Goal: Task Accomplishment & Management: Manage account settings

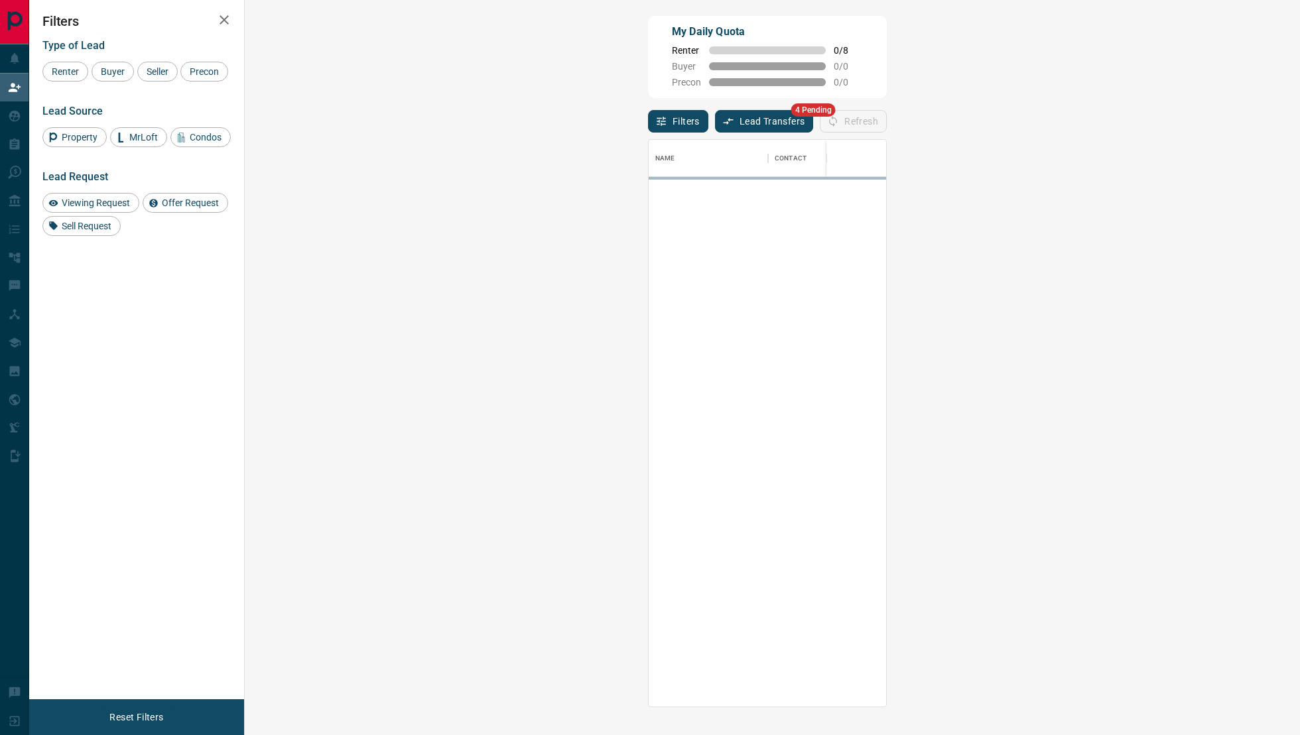
scroll to position [568, 1026]
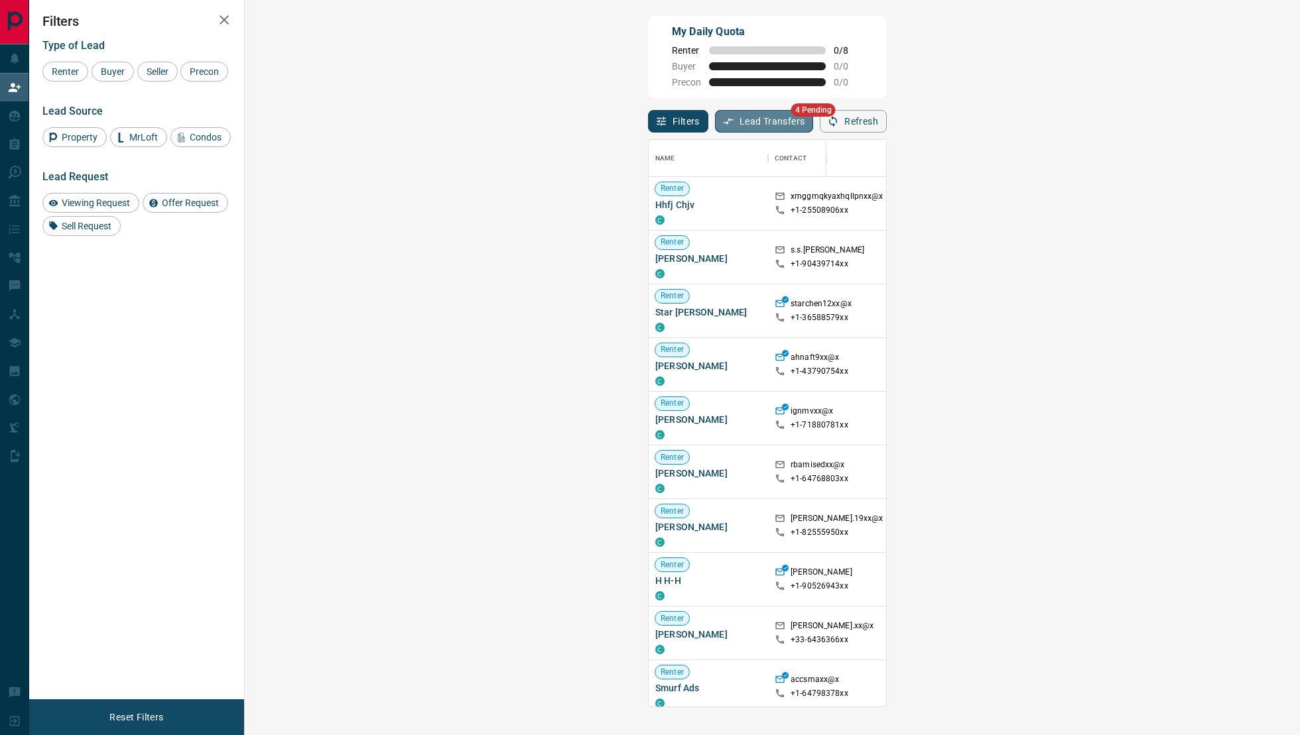
click at [715, 120] on button "Lead Transfers" at bounding box center [764, 121] width 99 height 23
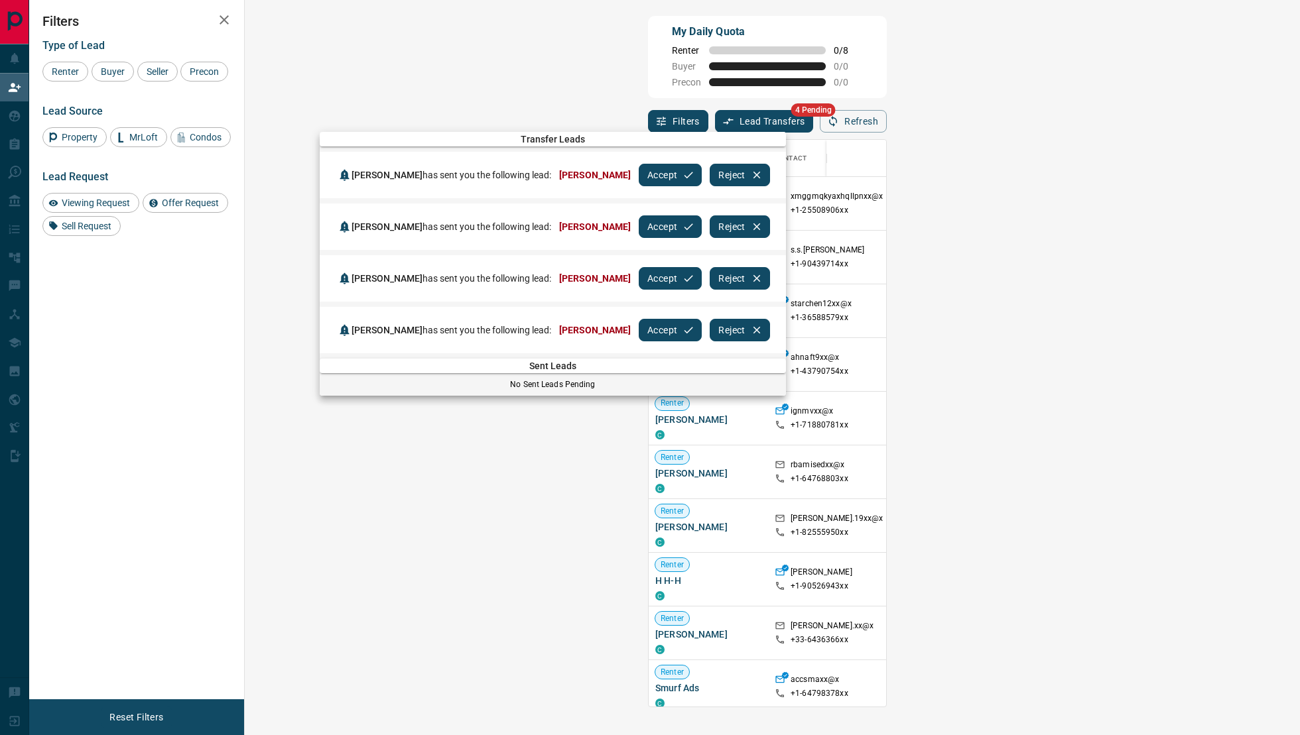
click at [657, 173] on button "Accept" at bounding box center [670, 175] width 63 height 23
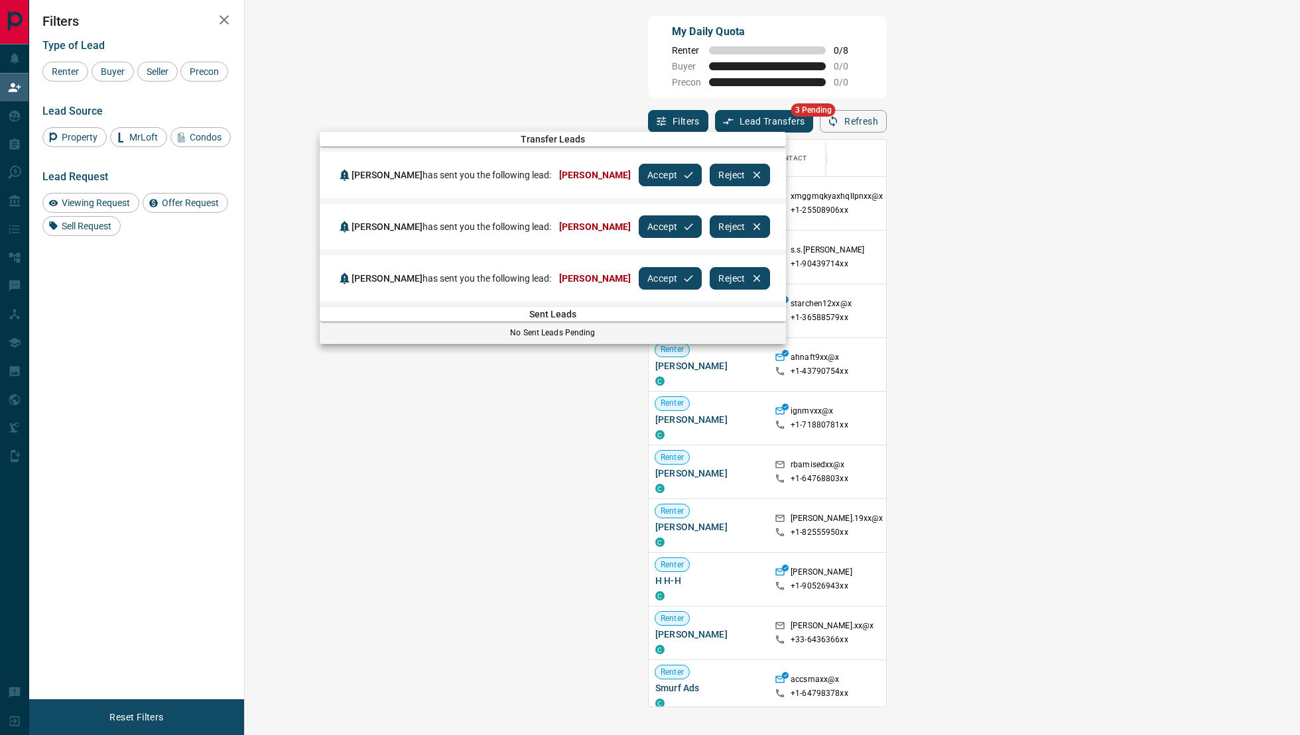
click at [657, 173] on button "Accept" at bounding box center [670, 175] width 63 height 23
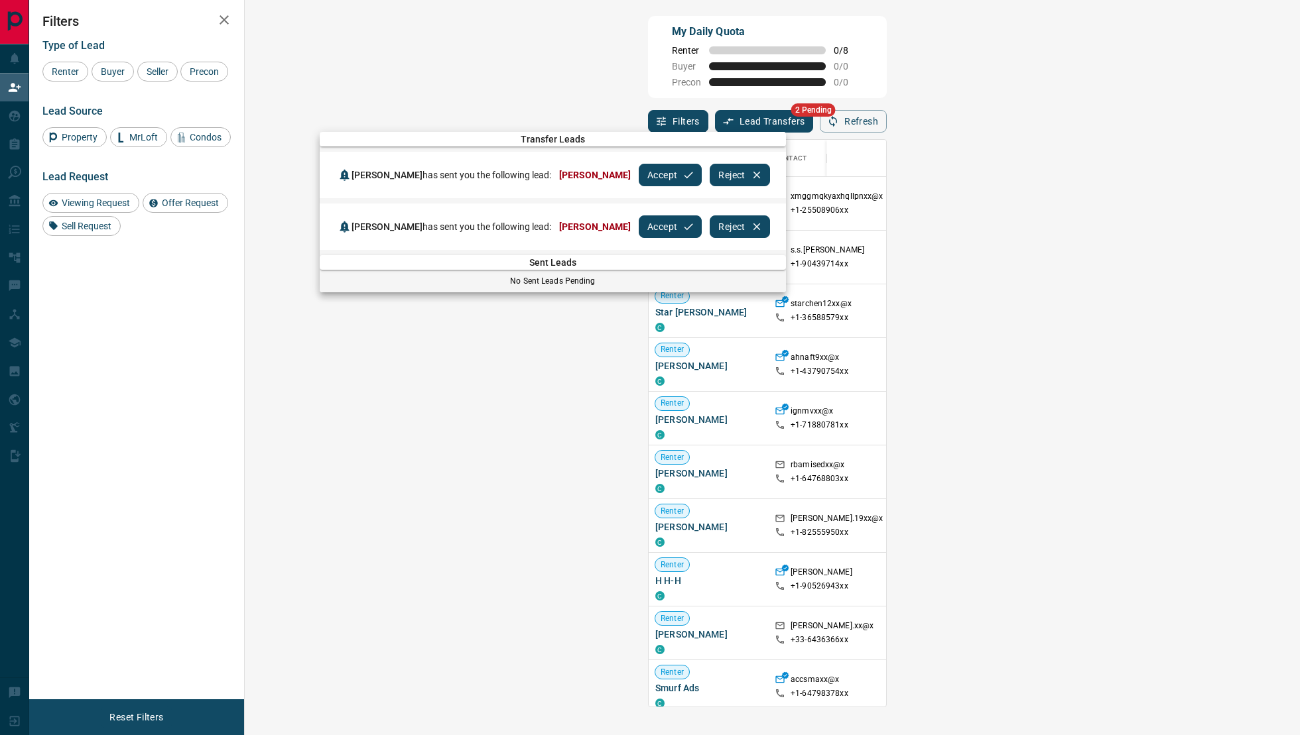
click at [657, 173] on button "Accept" at bounding box center [670, 175] width 63 height 23
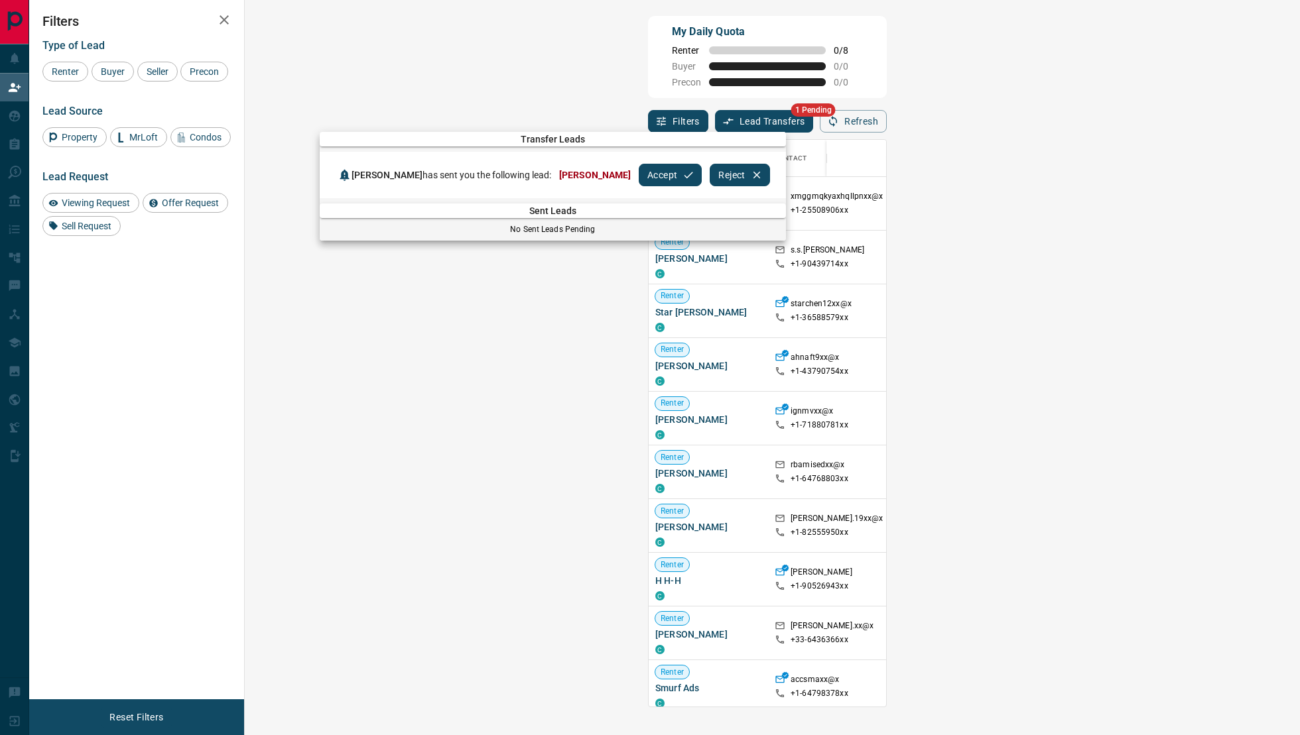
click at [650, 173] on button "Accept" at bounding box center [670, 175] width 63 height 23
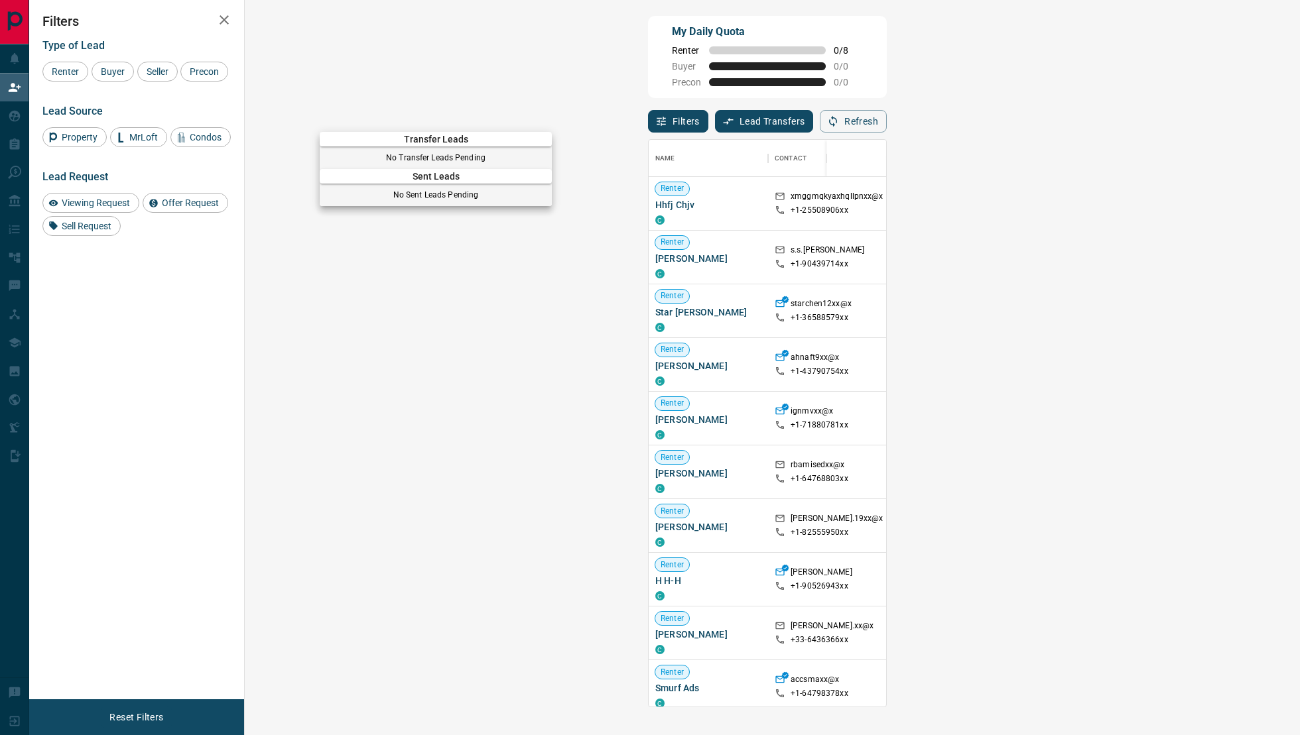
click at [765, 58] on div at bounding box center [650, 367] width 1300 height 735
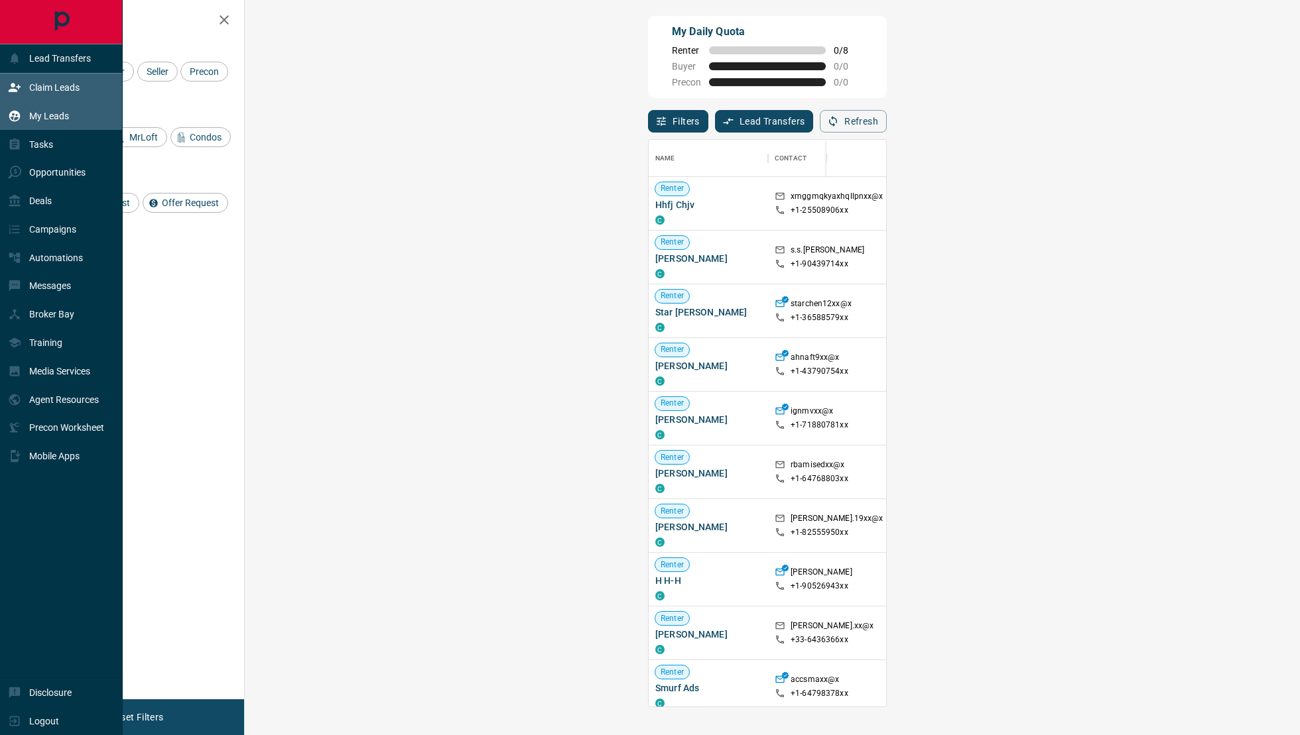
click at [27, 113] on div "My Leads" at bounding box center [38, 116] width 61 height 22
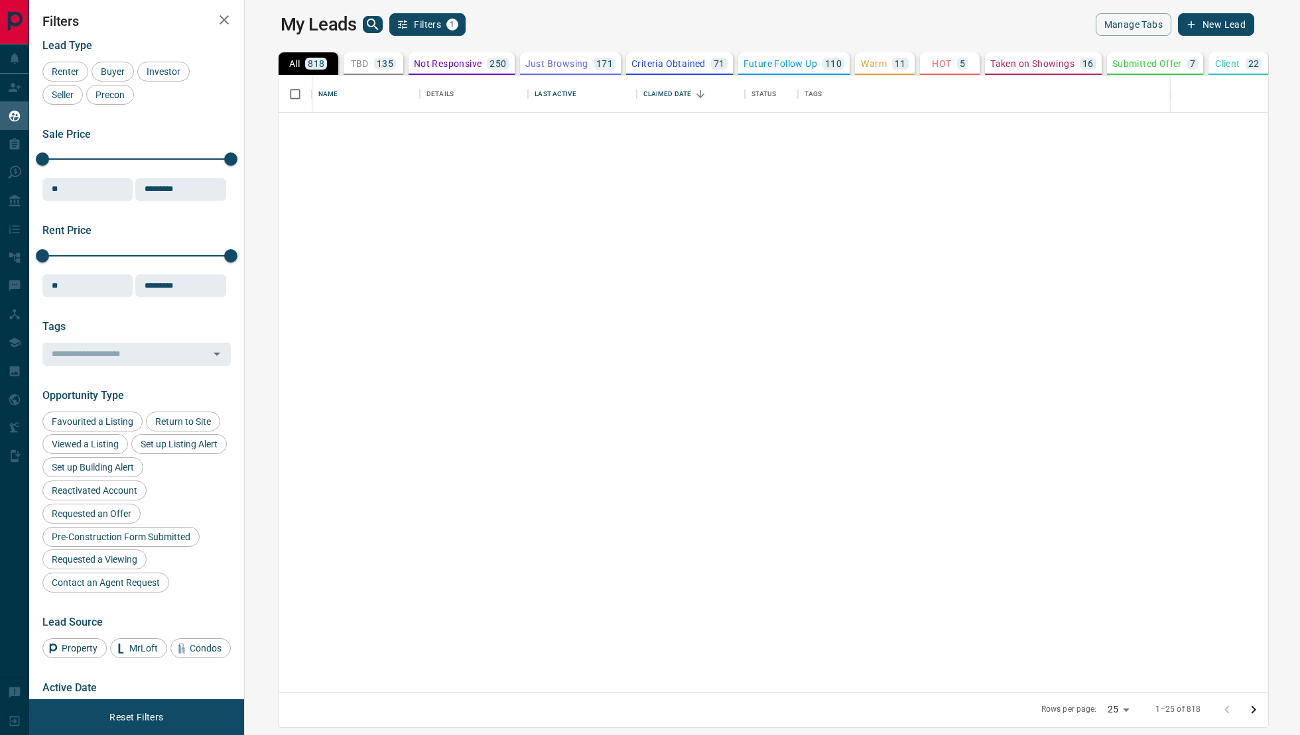
scroll to position [745, 0]
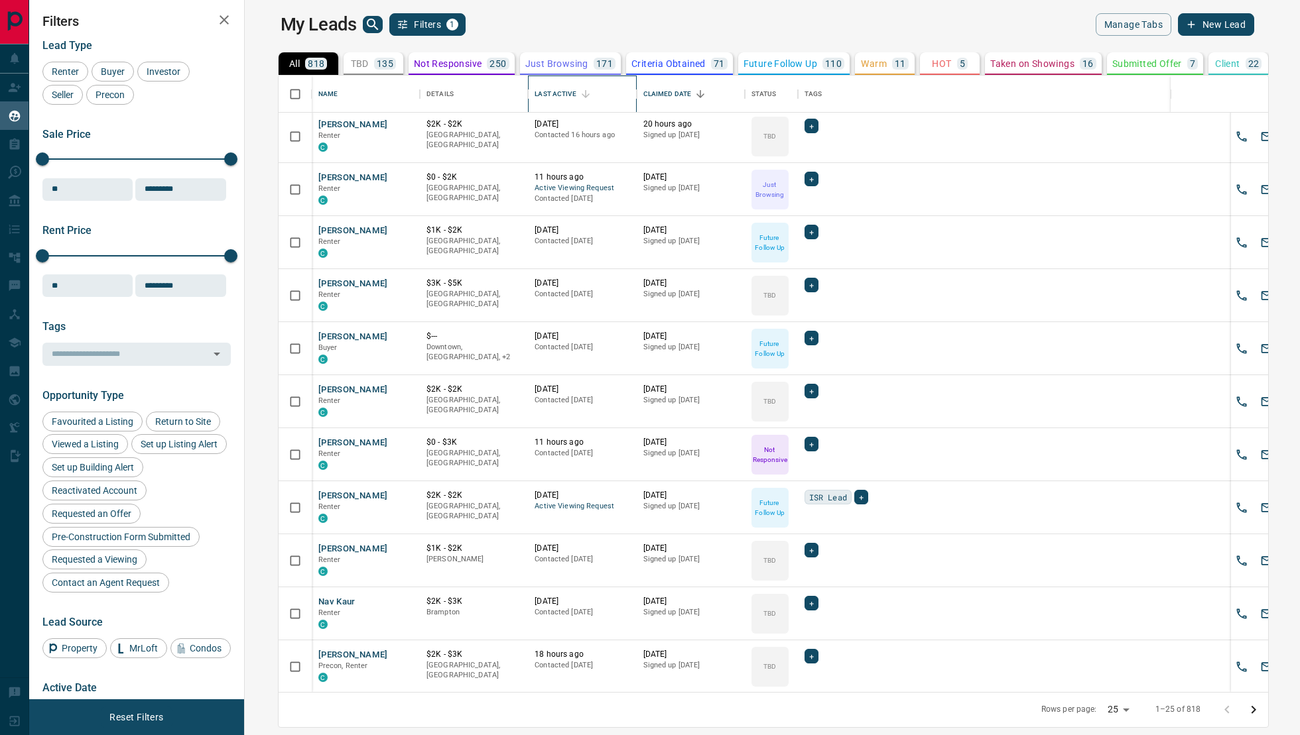
click at [534, 99] on div "Last Active" at bounding box center [554, 94] width 41 height 37
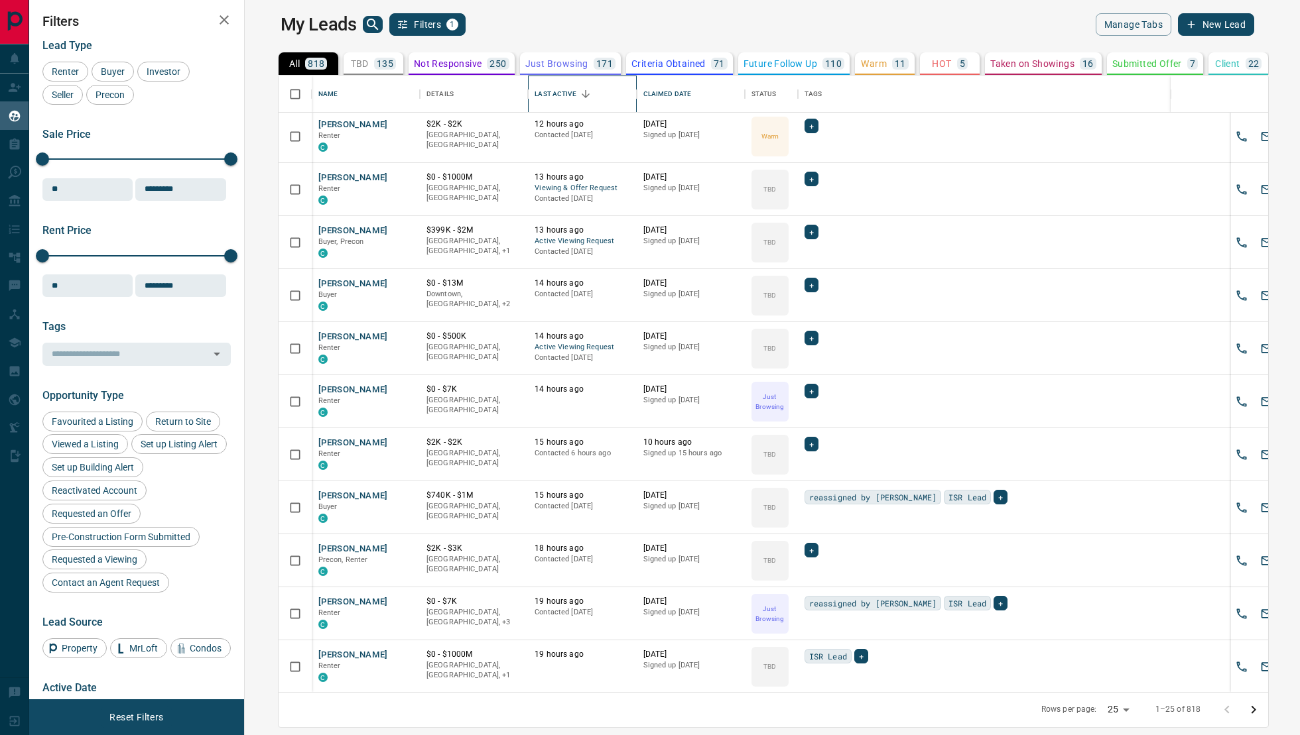
scroll to position [0, 0]
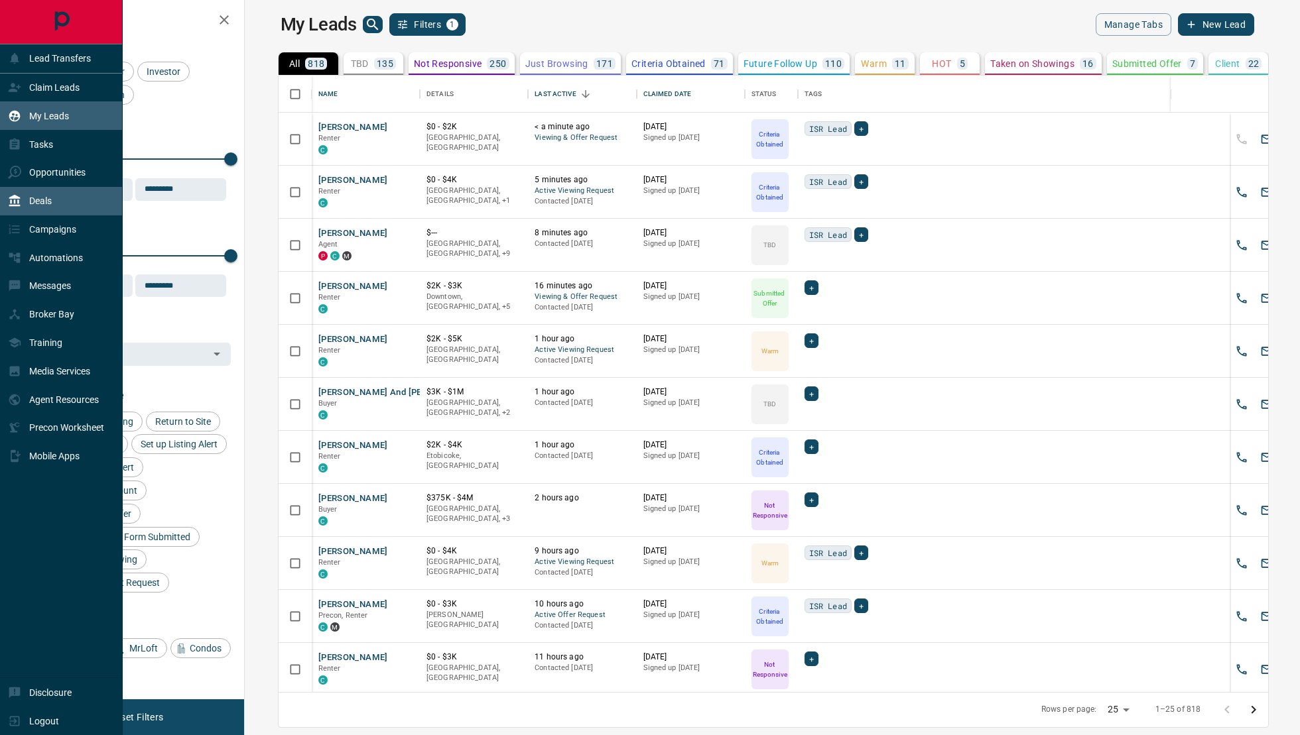
click at [75, 210] on div "Deals" at bounding box center [61, 201] width 123 height 29
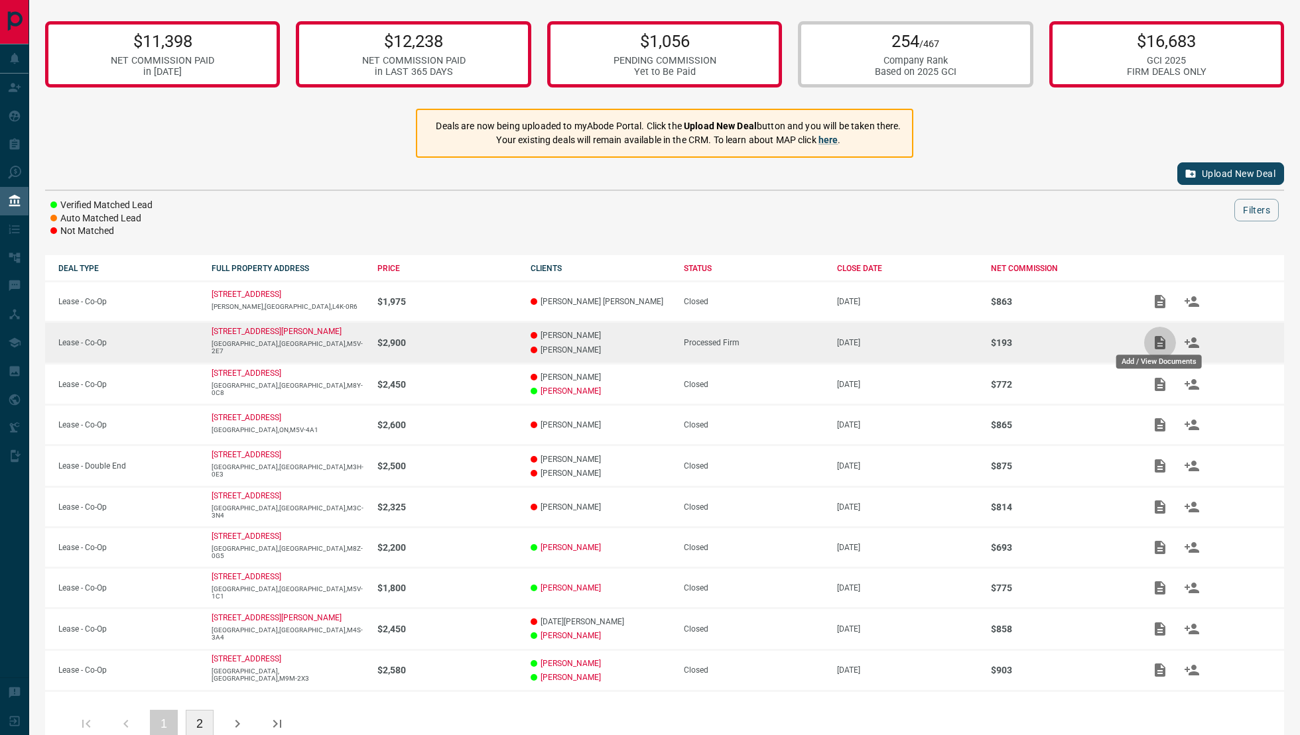
click at [1162, 344] on icon "Add / View Documents" at bounding box center [1159, 342] width 11 height 13
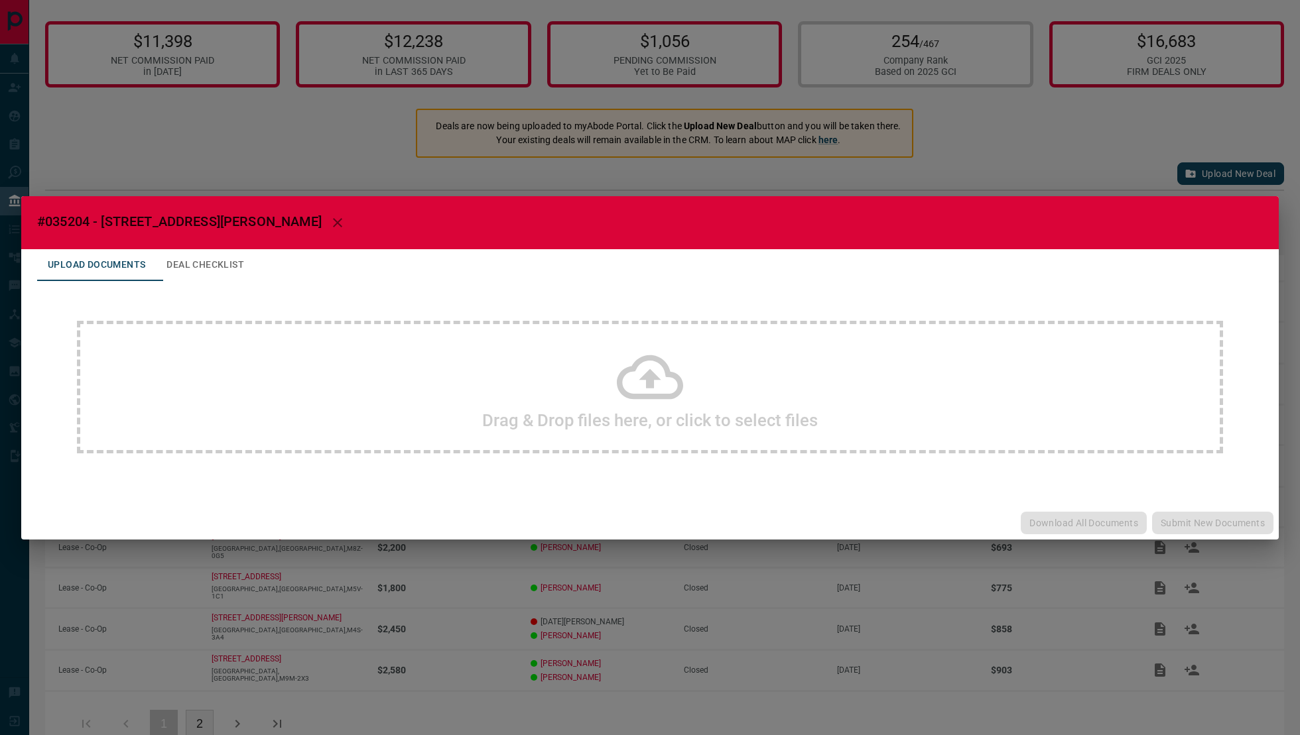
click at [639, 135] on div "#035204 - [STREET_ADDRESS][PERSON_NAME] Upload Documents Deal Checklist Drag & …" at bounding box center [650, 367] width 1300 height 735
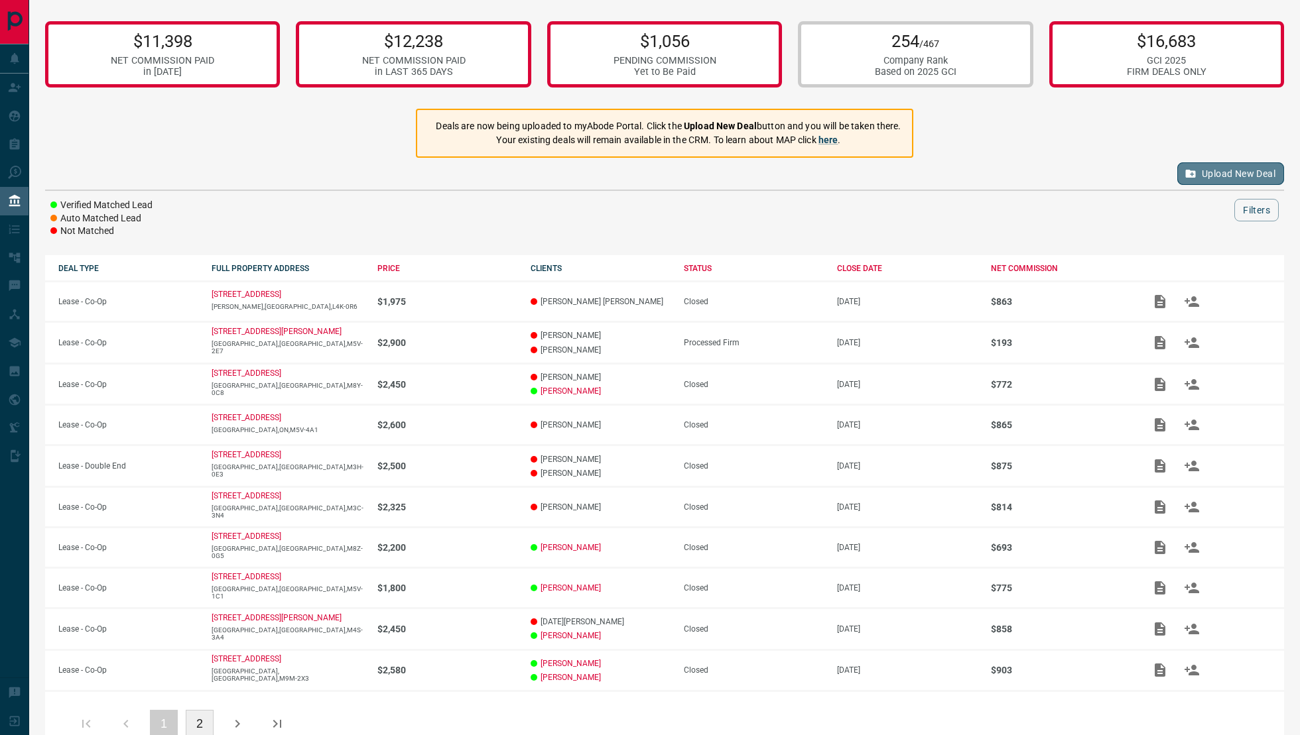
click at [1237, 180] on button "Upload New Deal" at bounding box center [1230, 173] width 107 height 23
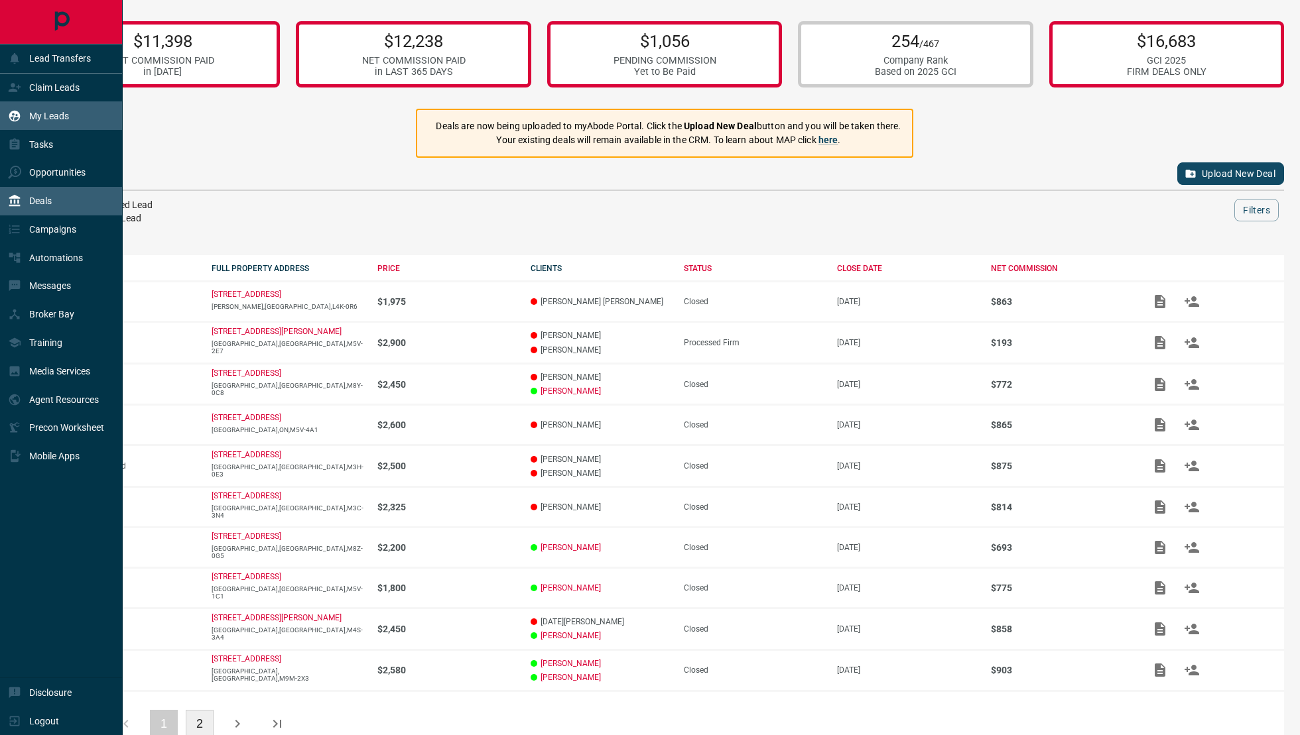
click at [95, 113] on div "My Leads" at bounding box center [61, 115] width 123 height 29
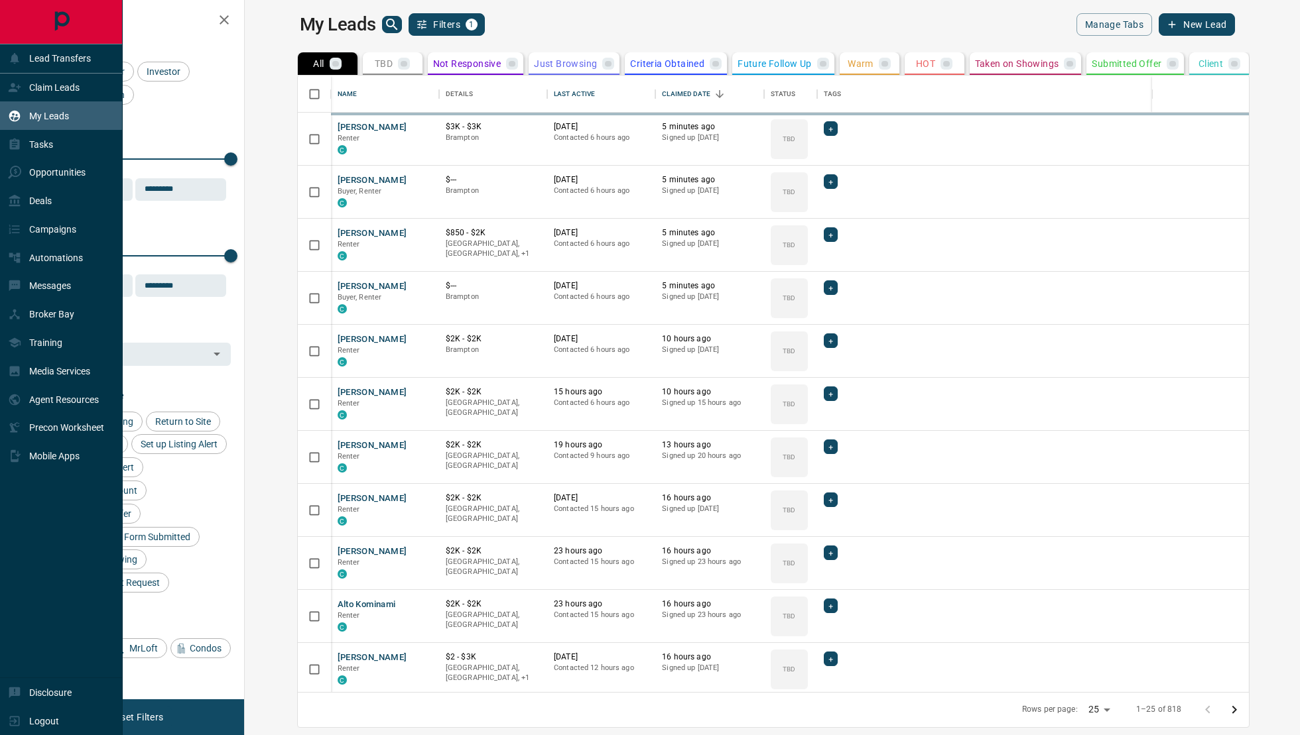
scroll to position [617, 1049]
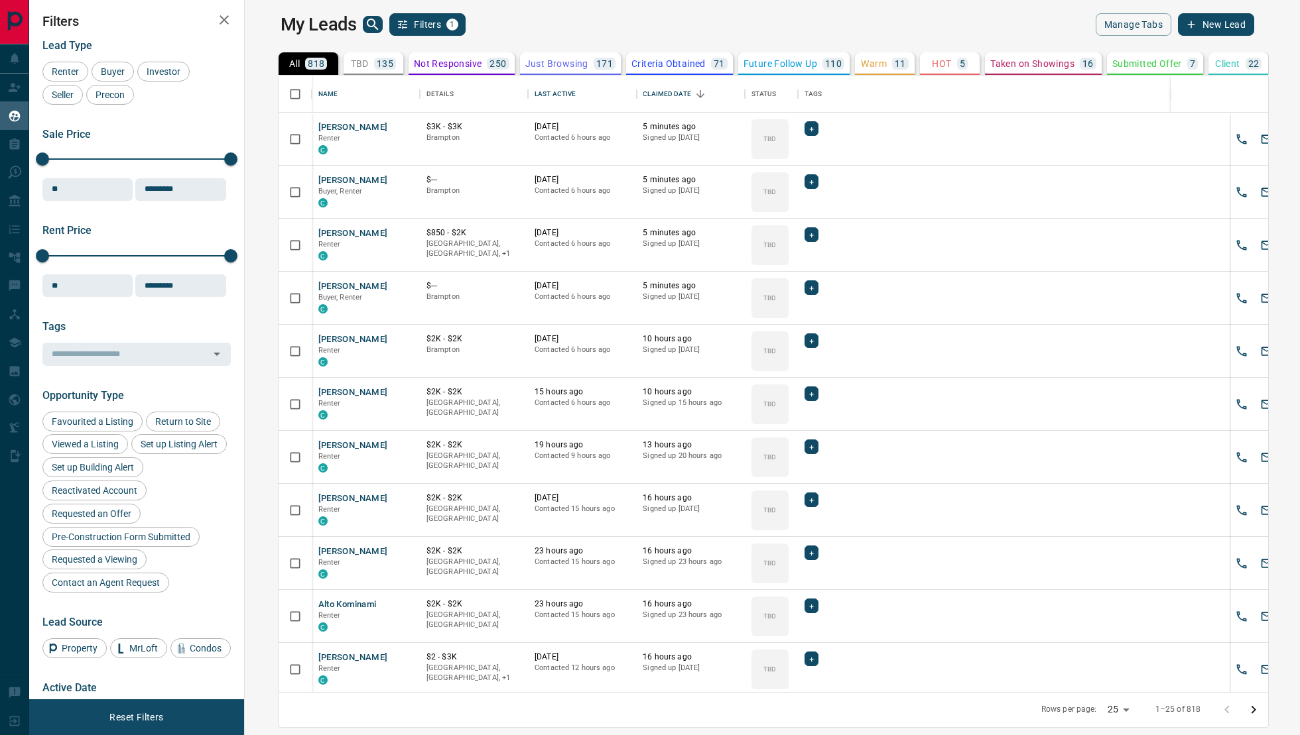
click at [365, 22] on icon "search button" at bounding box center [373, 25] width 16 height 16
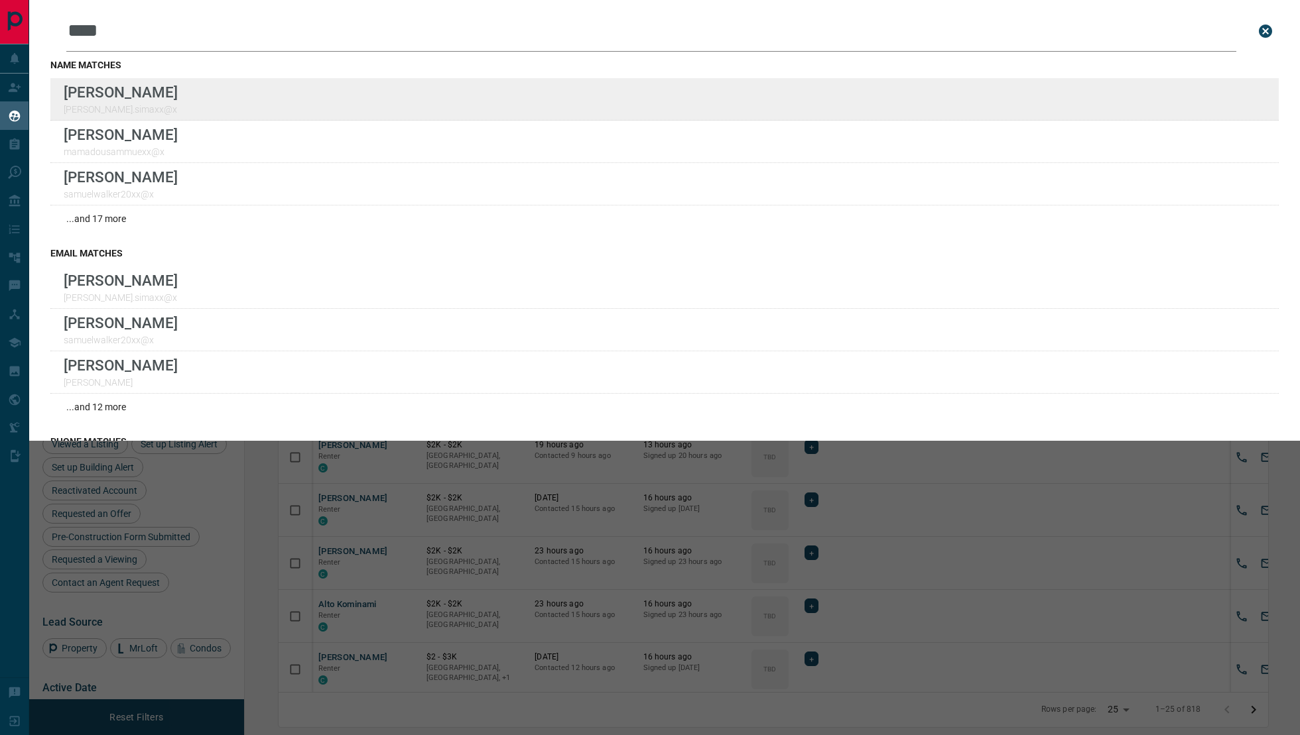
type input "****"
click at [0, 0] on div "Lead Transfers Claim Leads My Leads Tasks Opportunities Deals Campaigns Automat…" at bounding box center [650, 359] width 1300 height 719
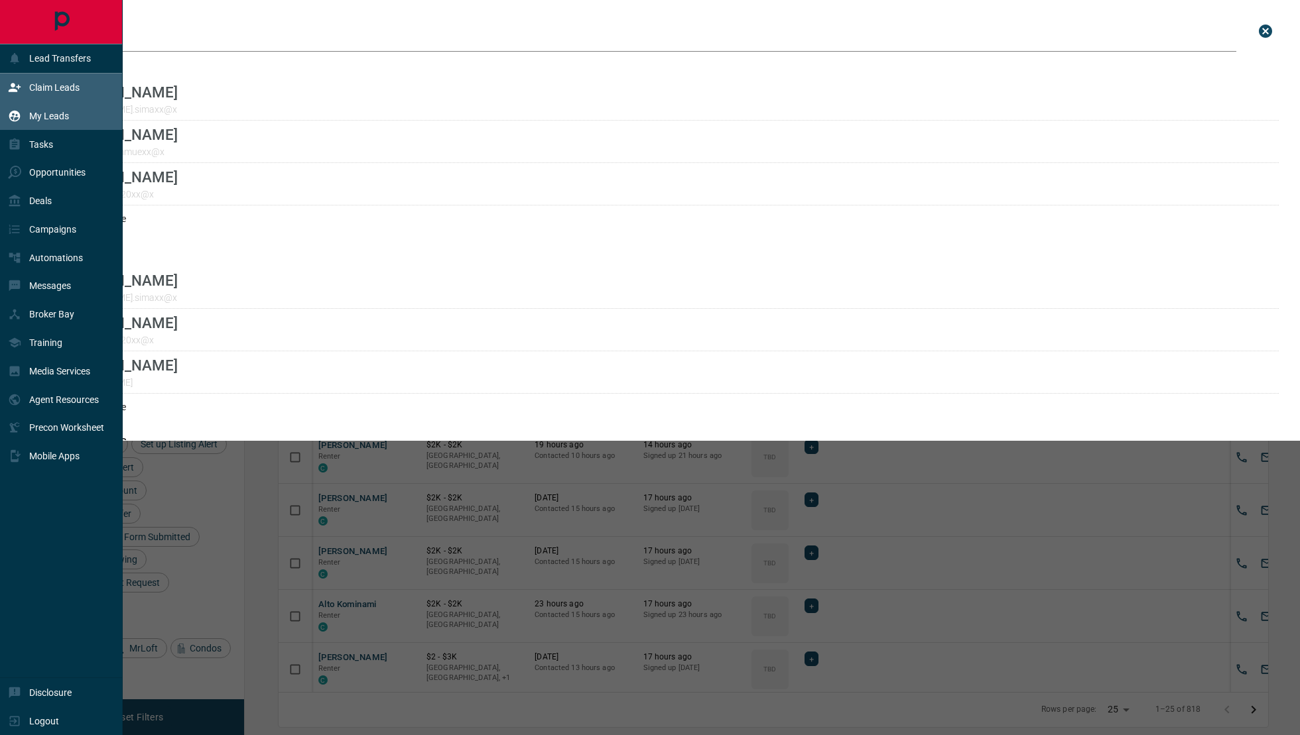
click at [74, 99] on div "Claim Leads" at bounding box center [61, 88] width 123 height 29
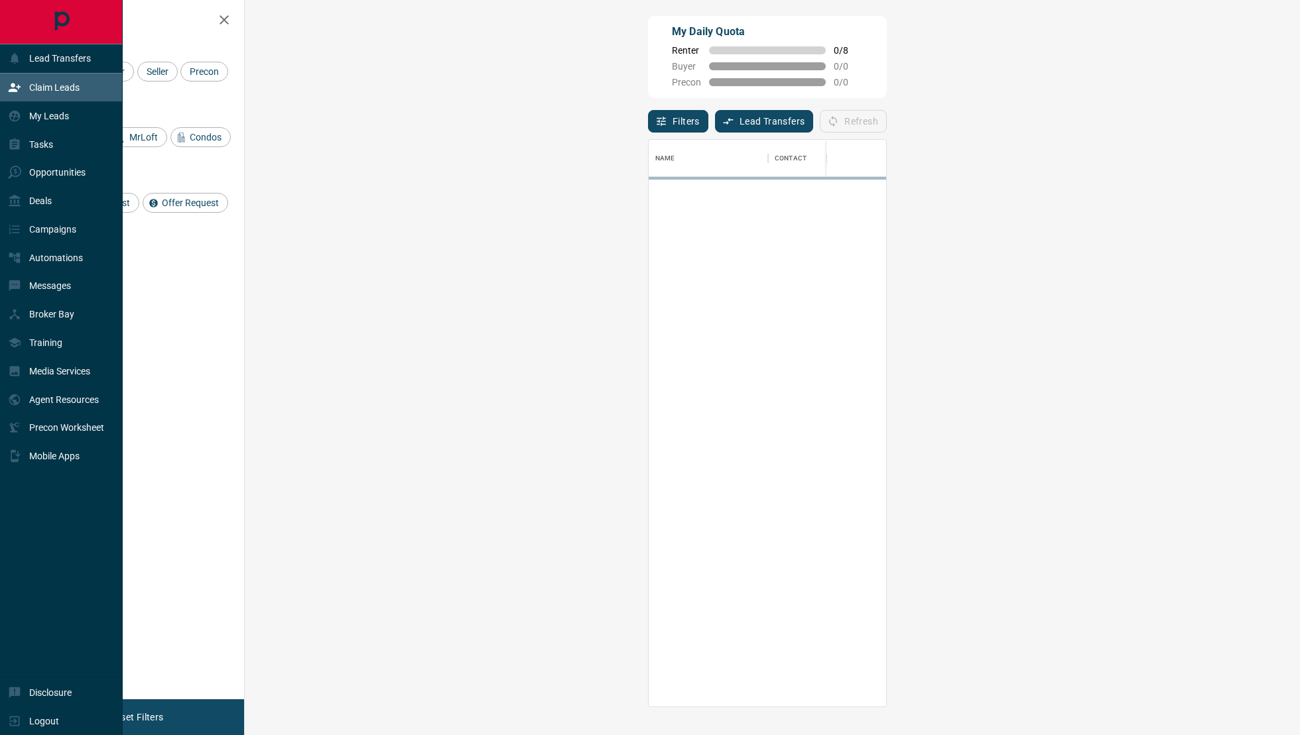
scroll to position [568, 1026]
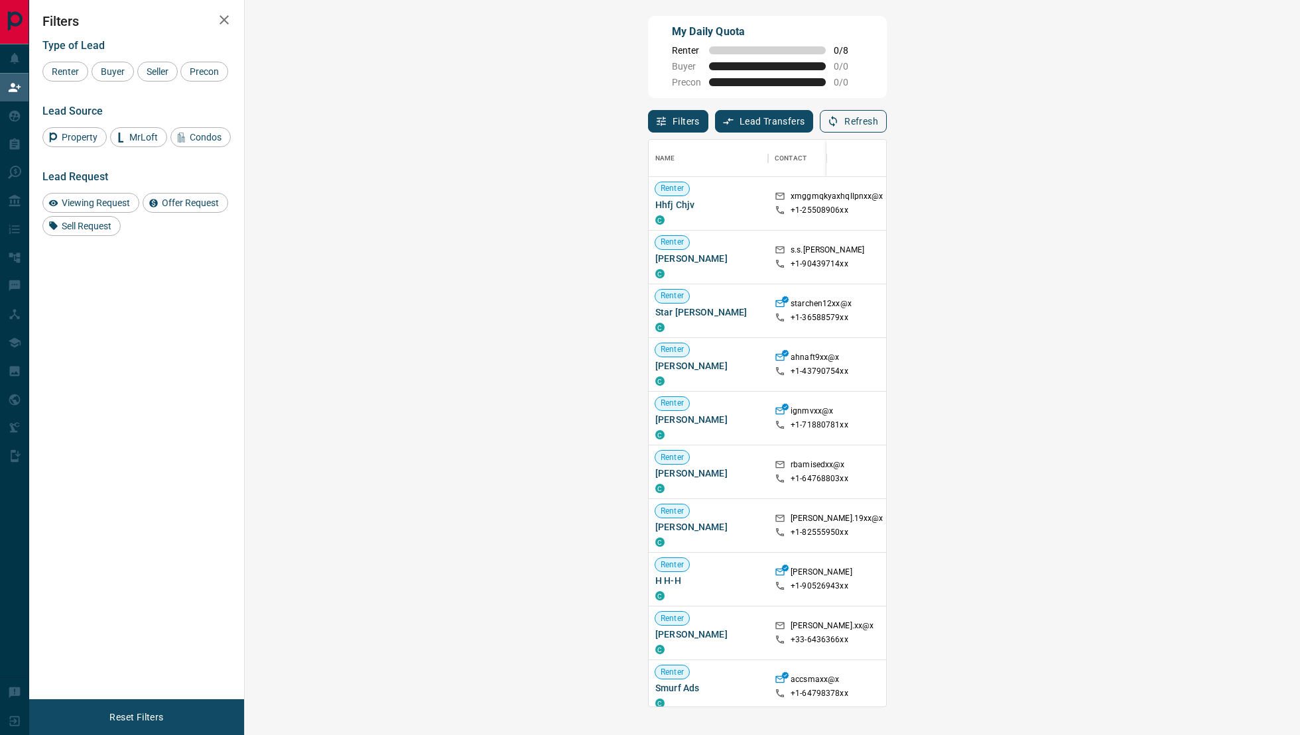
click at [887, 115] on button "Refresh" at bounding box center [853, 121] width 67 height 23
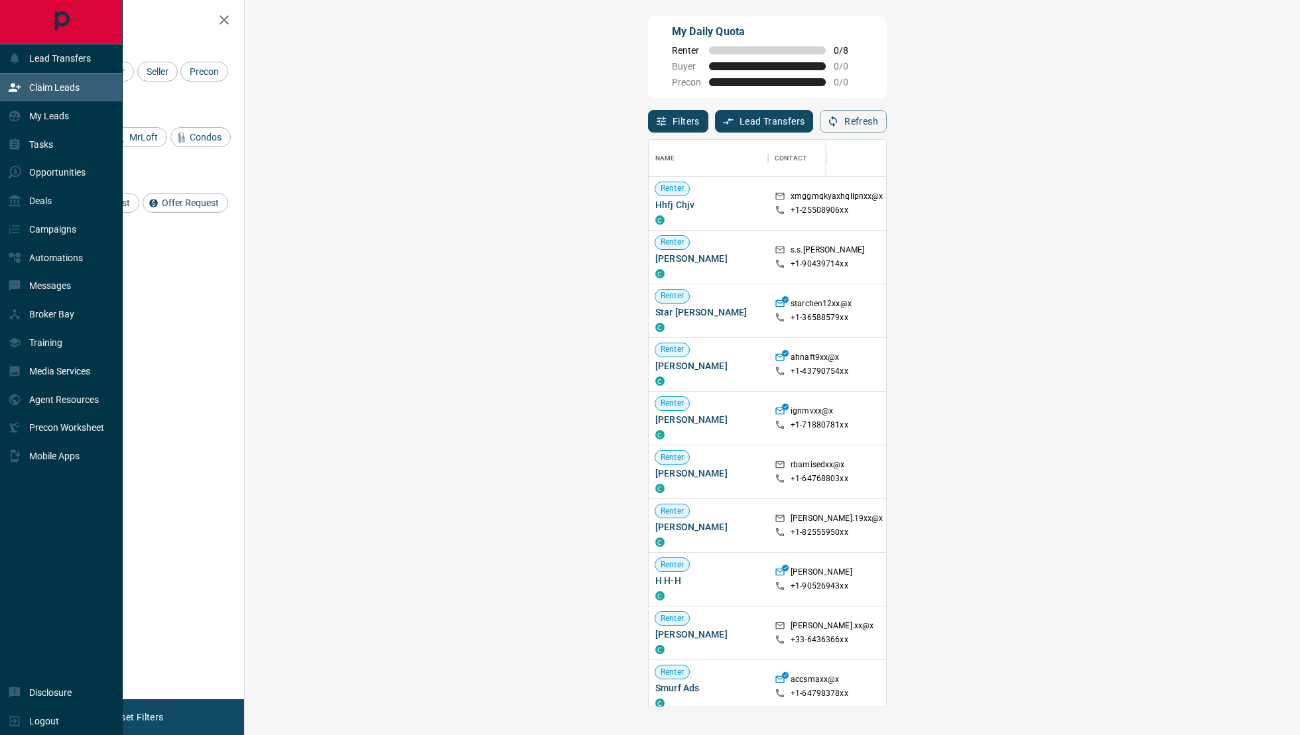
click at [51, 87] on p "Claim Leads" at bounding box center [54, 87] width 50 height 11
click at [40, 107] on div "My Leads" at bounding box center [38, 116] width 61 height 22
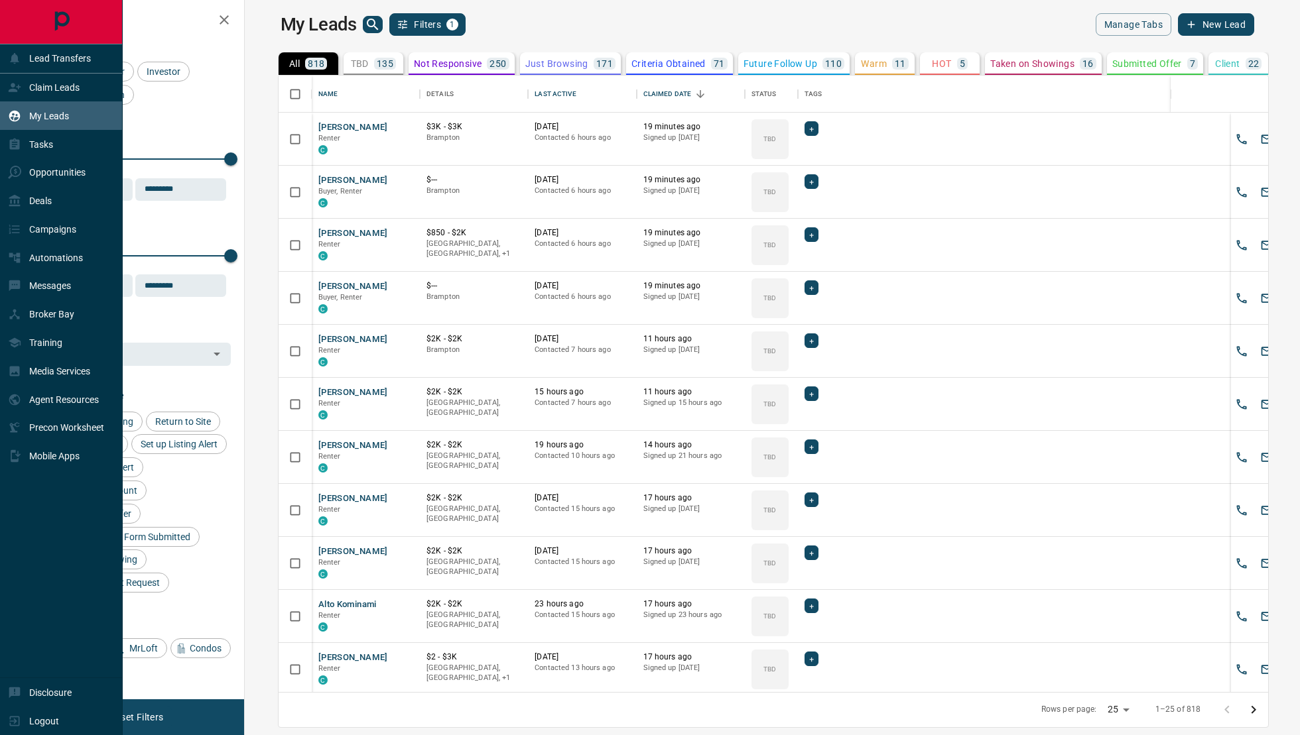
scroll to position [617, 1049]
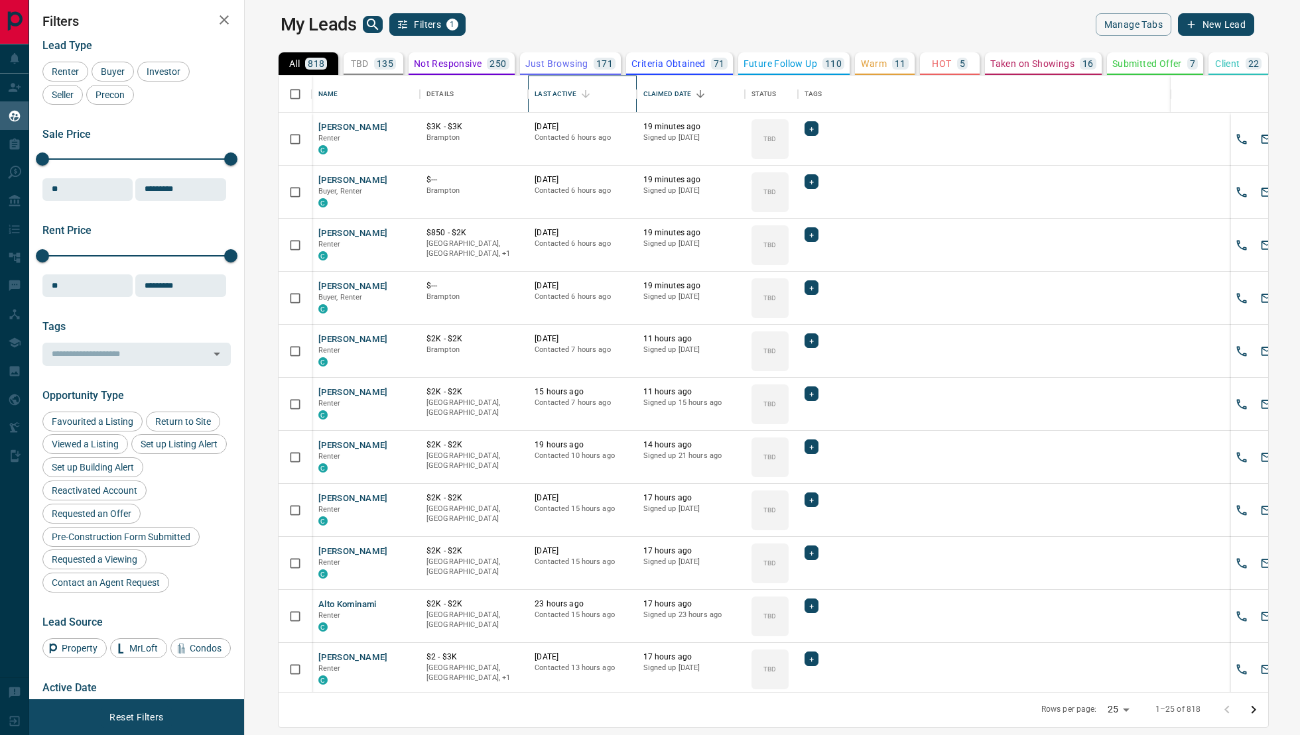
click at [572, 94] on div "Last Active" at bounding box center [581, 94] width 95 height 37
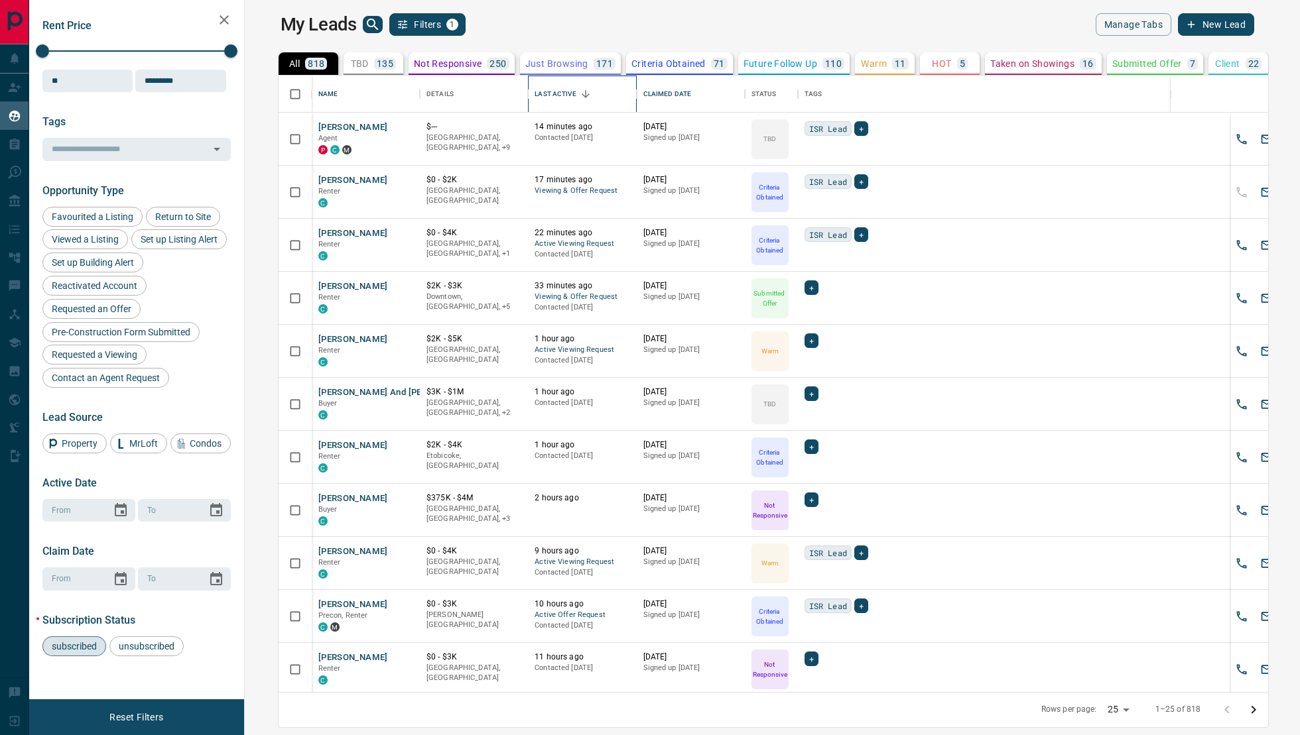
scroll to position [0, 0]
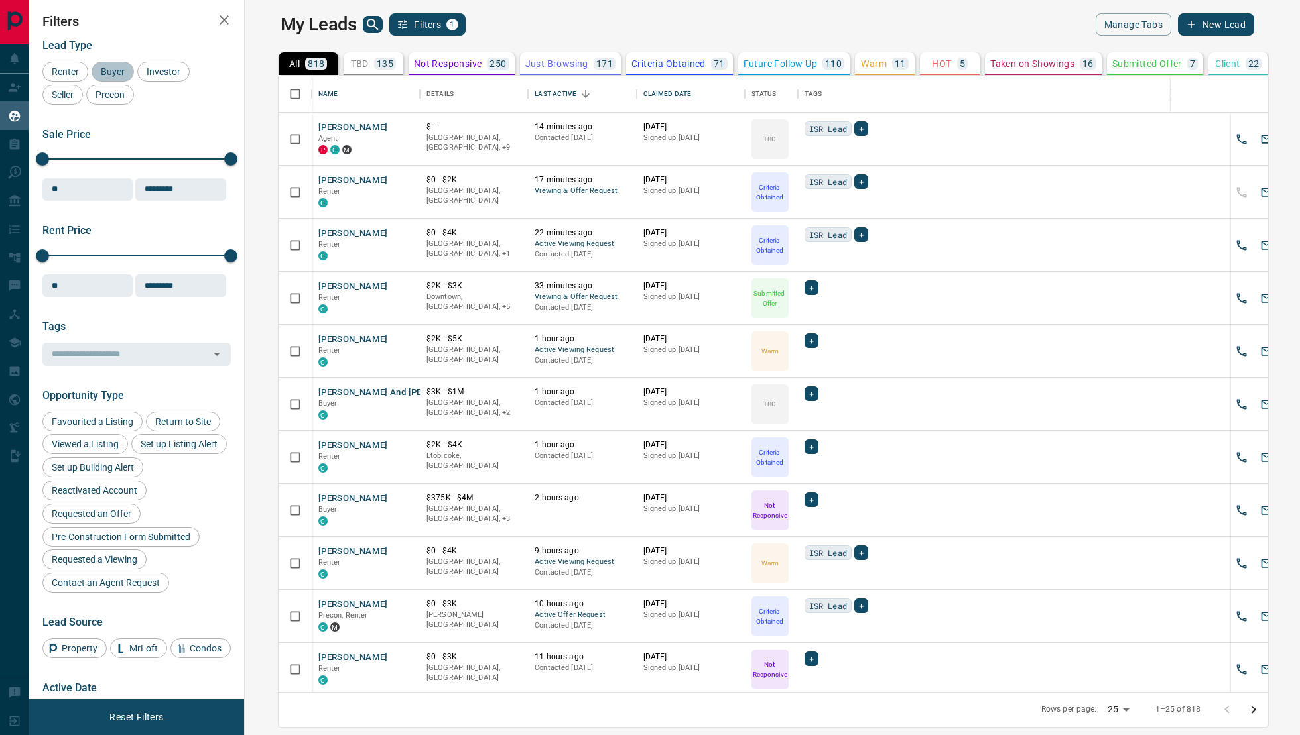
click at [114, 70] on span "Buyer" at bounding box center [112, 71] width 33 height 11
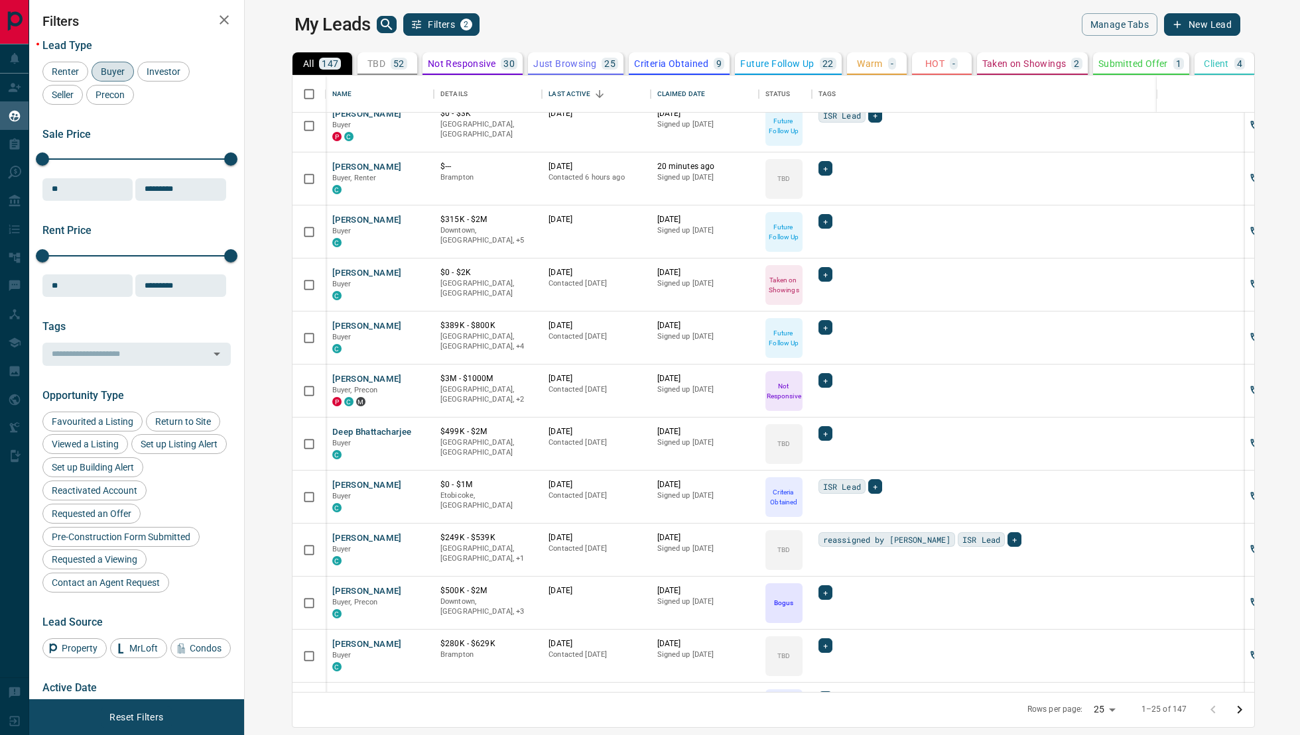
scroll to position [745, 0]
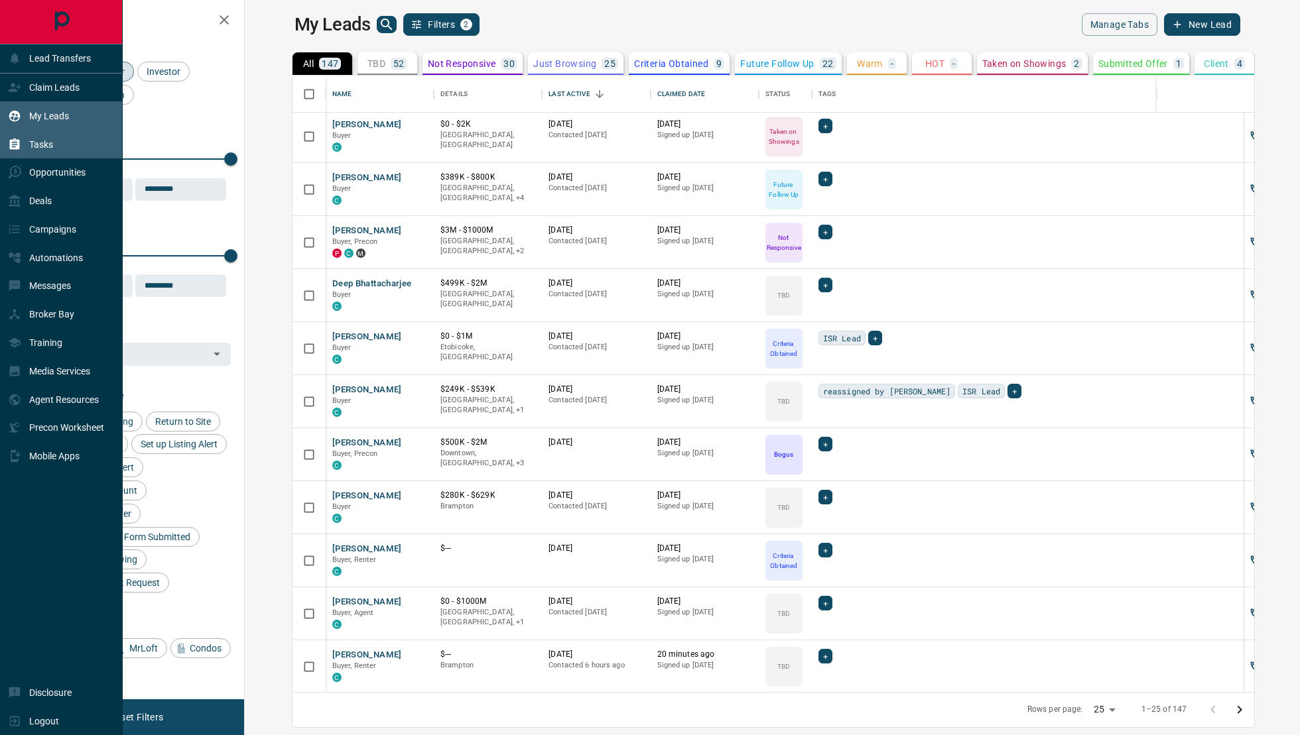
click at [44, 157] on div "Tasks" at bounding box center [61, 144] width 123 height 29
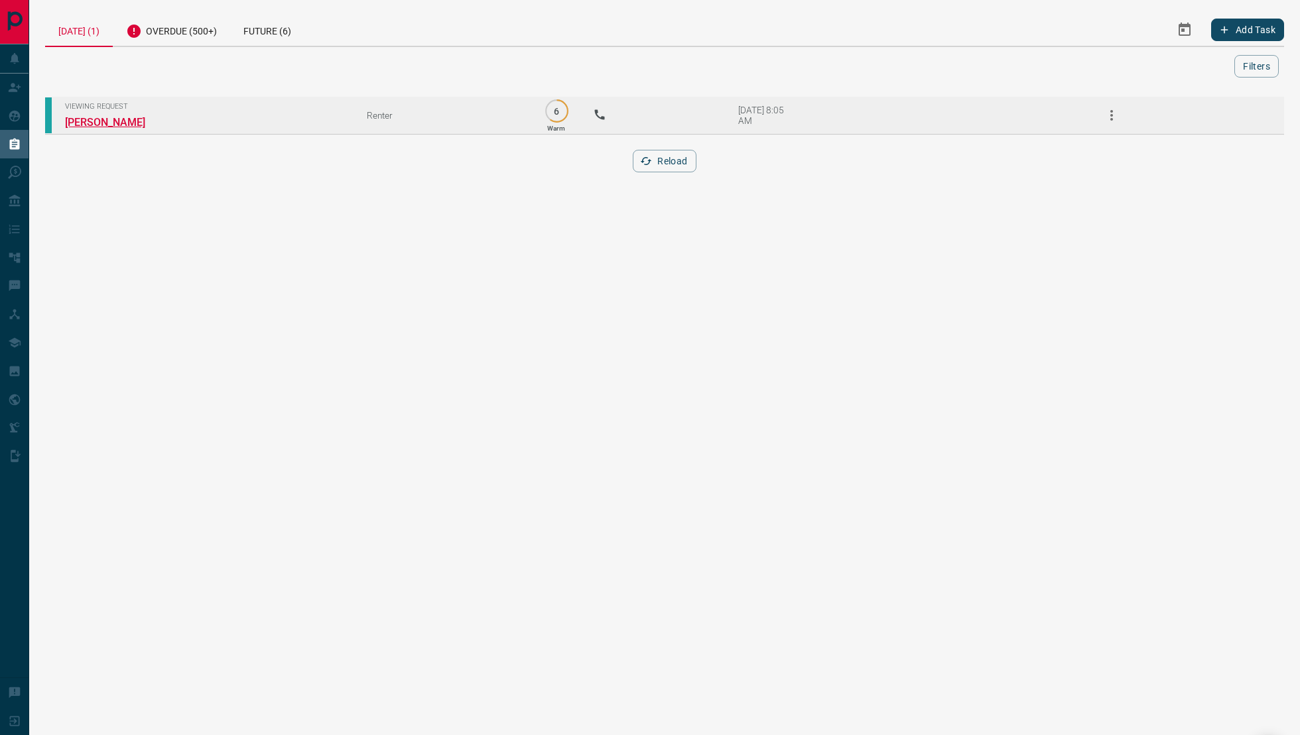
click at [119, 127] on link "[PERSON_NAME]" at bounding box center [114, 122] width 99 height 13
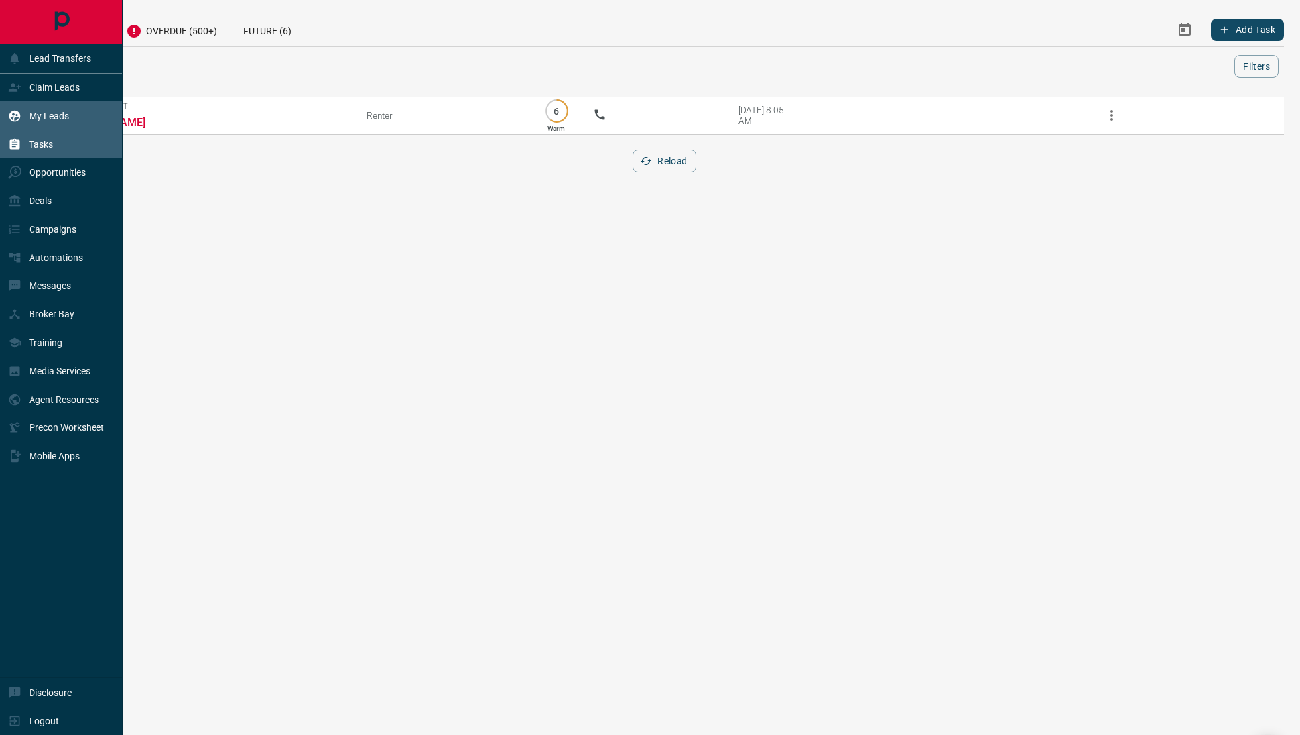
click at [32, 107] on div "My Leads" at bounding box center [38, 116] width 61 height 22
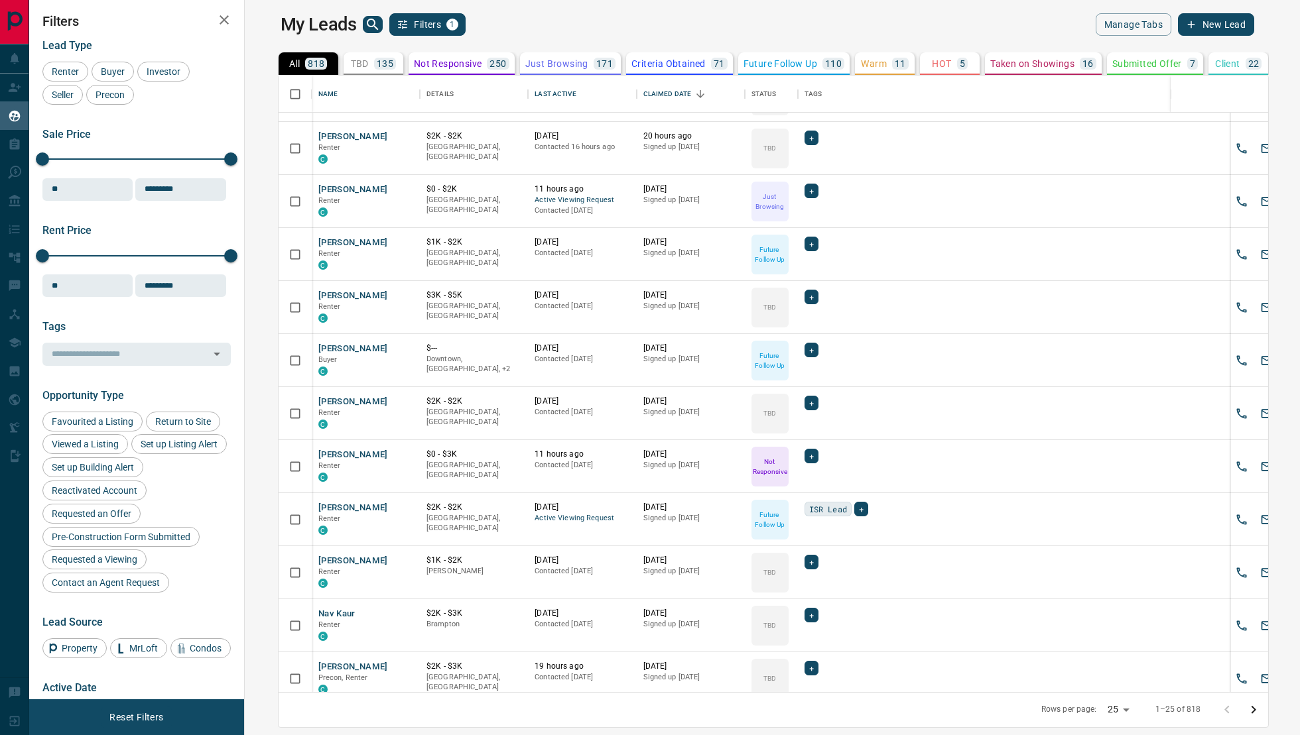
scroll to position [745, 0]
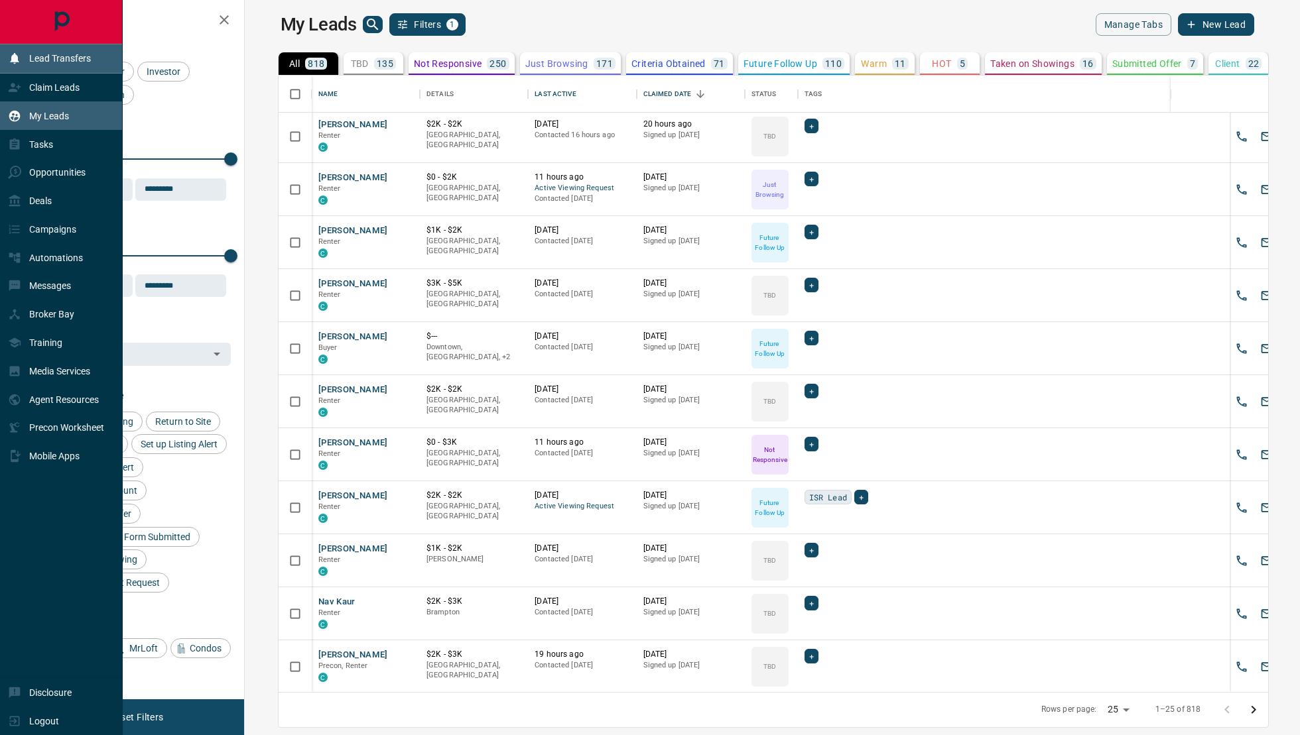
click at [30, 64] on div "Lead Transfers" at bounding box center [49, 59] width 83 height 22
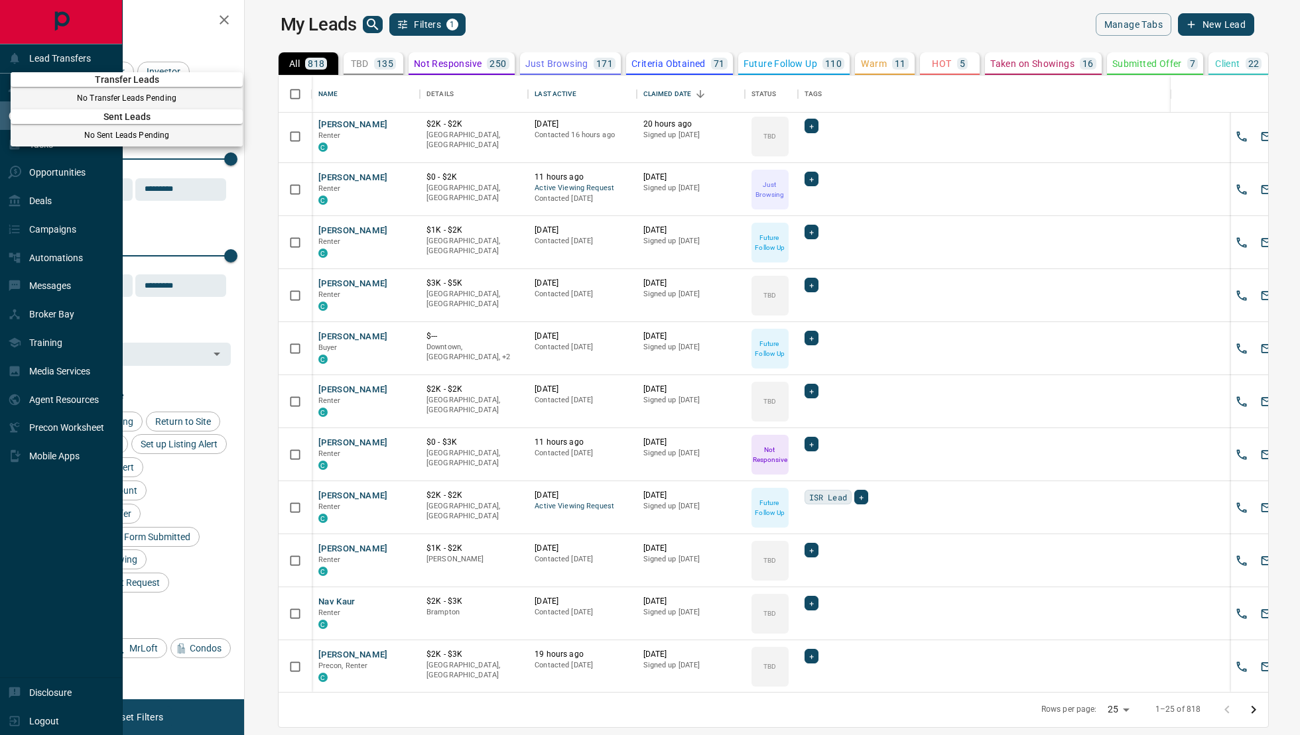
click at [0, 105] on div at bounding box center [650, 367] width 1300 height 735
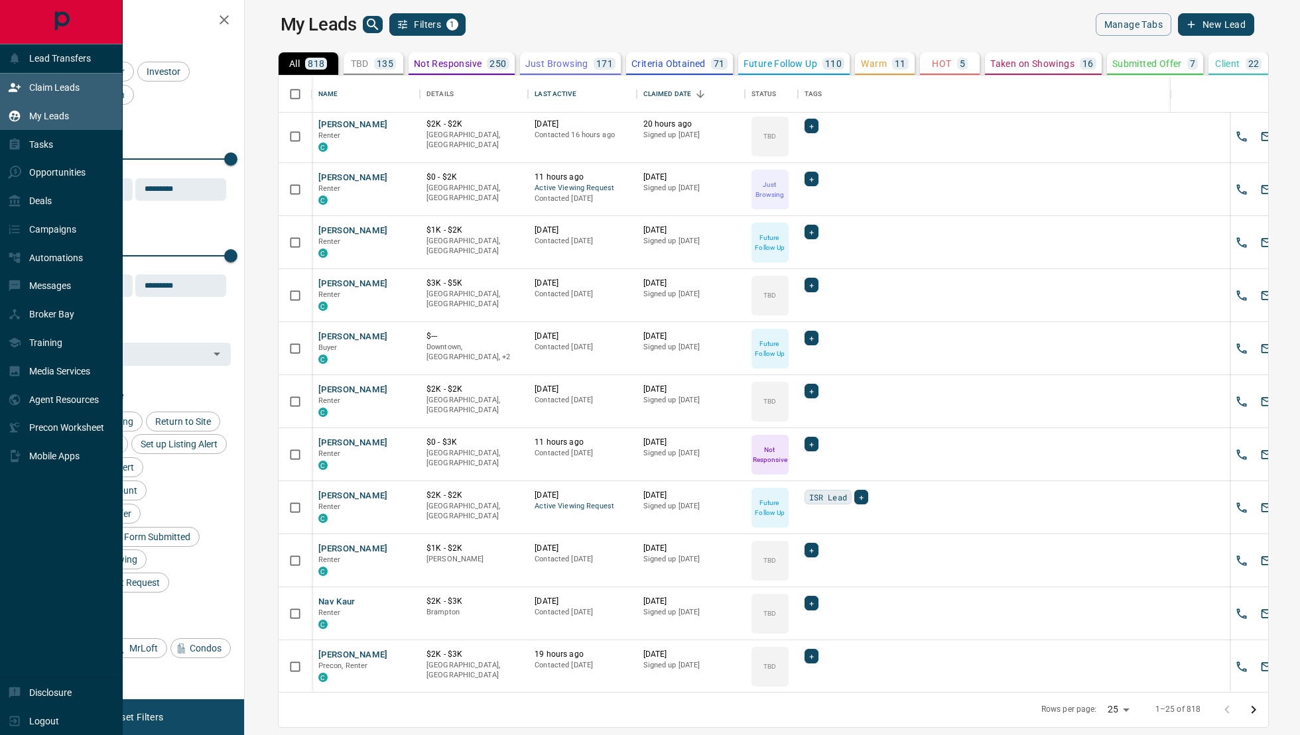
click at [35, 90] on p "Claim Leads" at bounding box center [54, 87] width 50 height 11
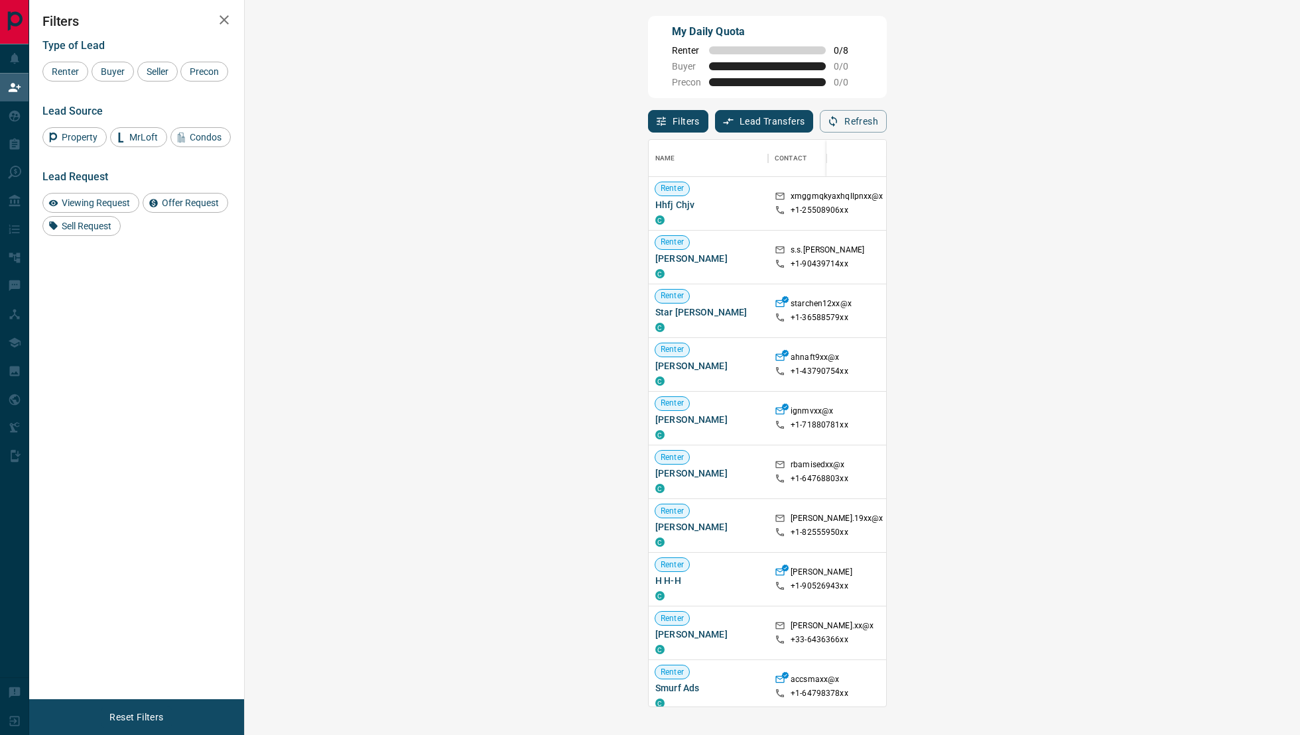
scroll to position [568, 1026]
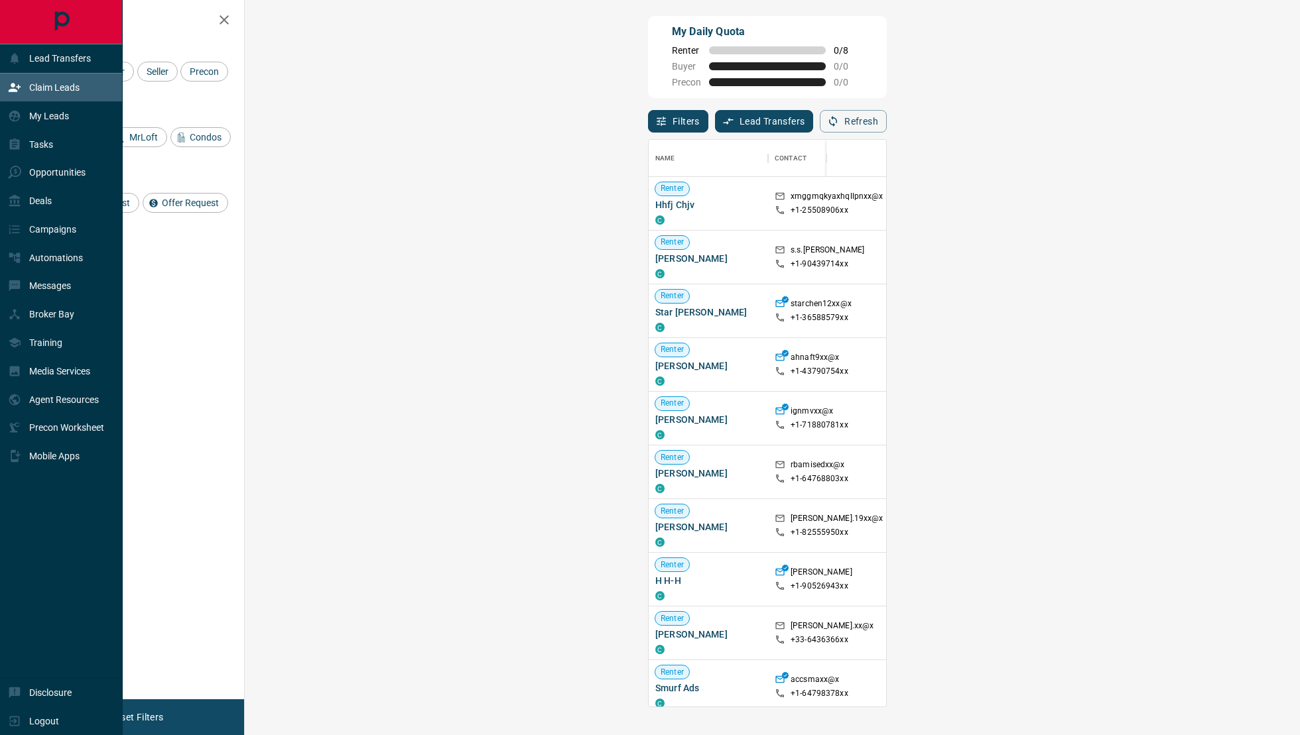
click at [42, 86] on p "Claim Leads" at bounding box center [54, 87] width 50 height 11
